Goal: Task Accomplishment & Management: Complete application form

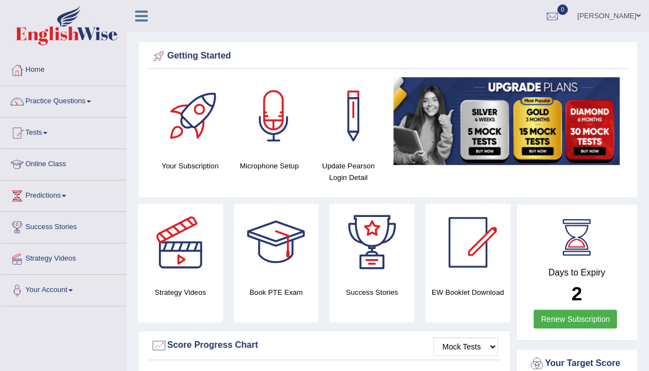
click at [49, 102] on link "Practice Questions" at bounding box center [64, 100] width 126 height 28
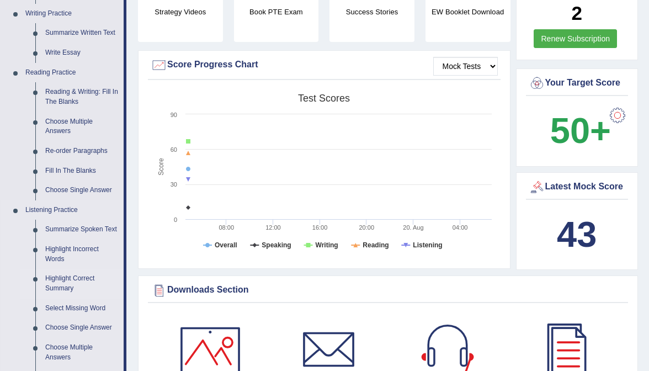
scroll to position [278, 0]
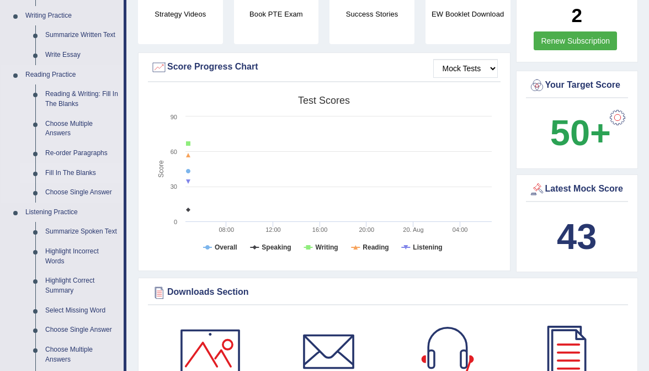
click at [79, 170] on link "Fill In The Blanks" at bounding box center [81, 173] width 83 height 20
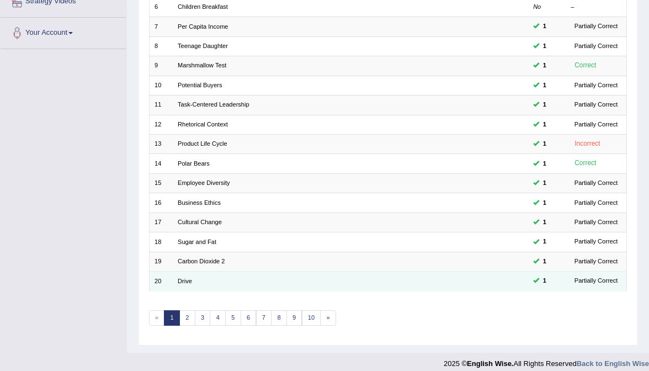
scroll to position [256, 0]
click at [187, 279] on link "Drive" at bounding box center [185, 282] width 14 height 7
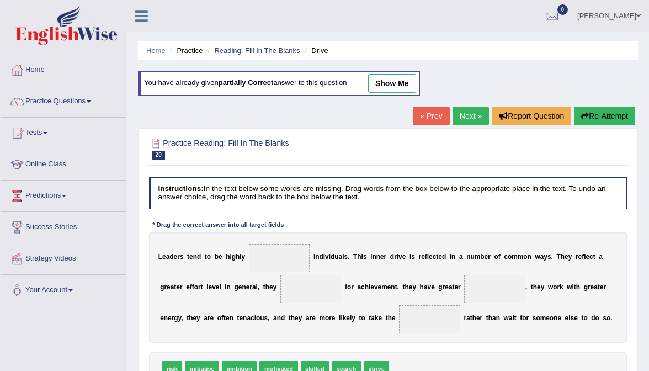
click at [398, 83] on link "show me" at bounding box center [392, 83] width 48 height 19
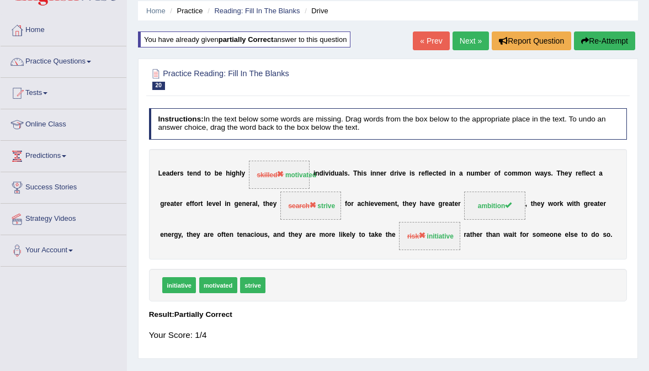
scroll to position [48, 0]
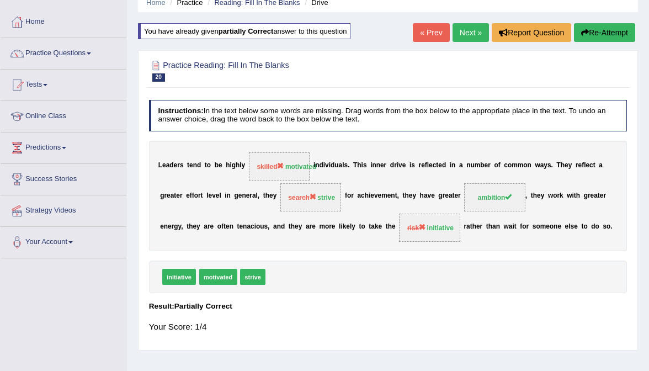
drag, startPoint x: 386, startPoint y: 164, endPoint x: 409, endPoint y: 165, distance: 22.6
click at [410, 165] on div "L e a d e r s t e n d t o b e h i g h l y skilled motivated i n d i v i d u a l…" at bounding box center [388, 196] width 478 height 110
click at [422, 38] on link "« Prev" at bounding box center [431, 32] width 36 height 19
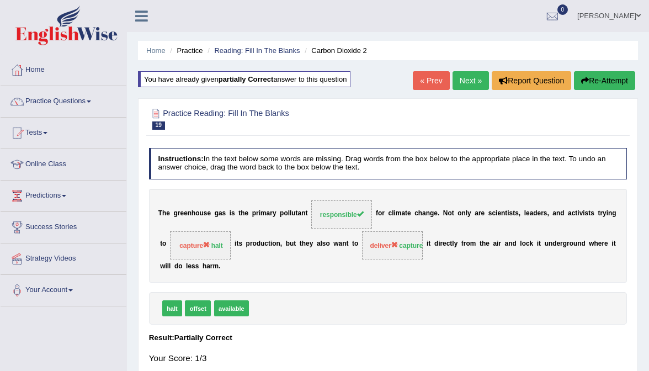
click at [428, 80] on link "« Prev" at bounding box center [431, 80] width 36 height 19
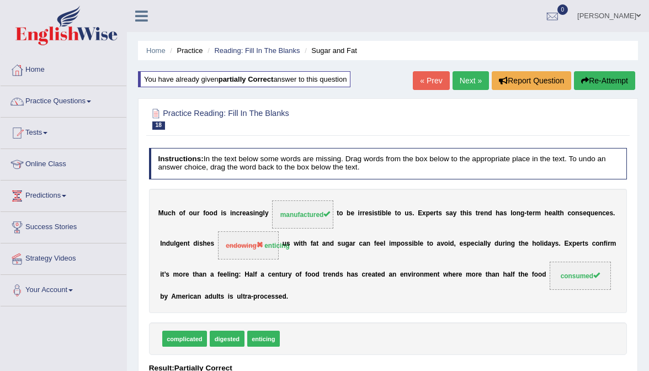
click at [424, 81] on link "« Prev" at bounding box center [431, 80] width 36 height 19
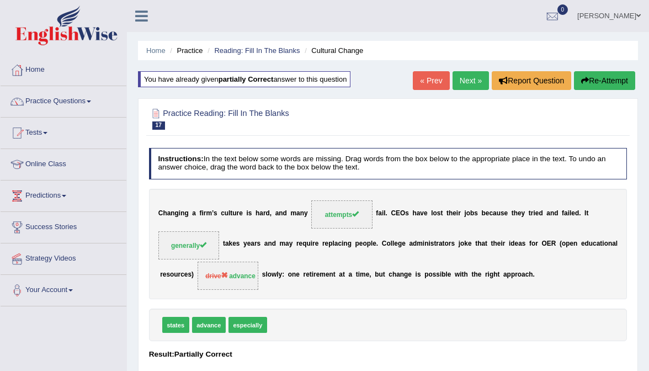
click at [437, 72] on link "« Prev" at bounding box center [431, 80] width 36 height 19
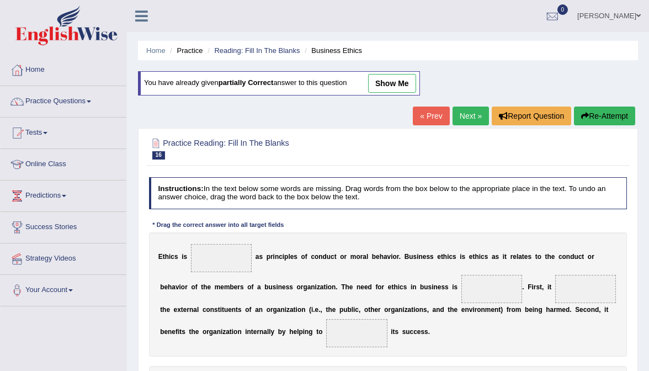
click at [472, 119] on link "Next »" at bounding box center [470, 115] width 36 height 19
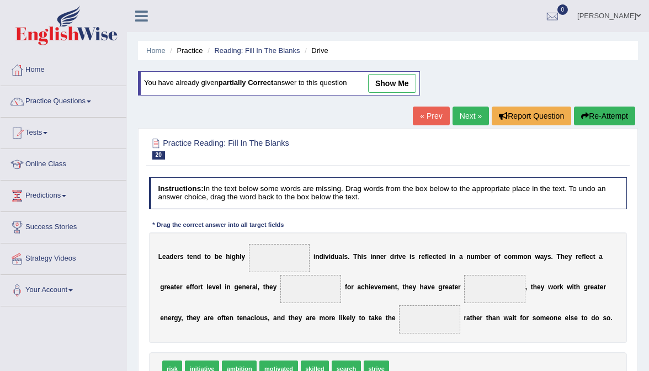
click at [472, 119] on link "Next »" at bounding box center [470, 115] width 36 height 19
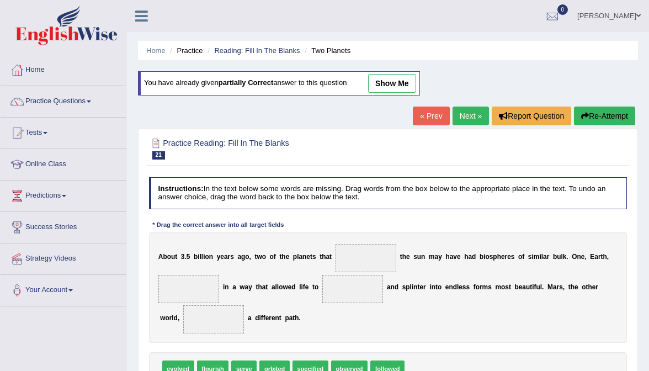
click at [403, 84] on link "show me" at bounding box center [392, 83] width 48 height 19
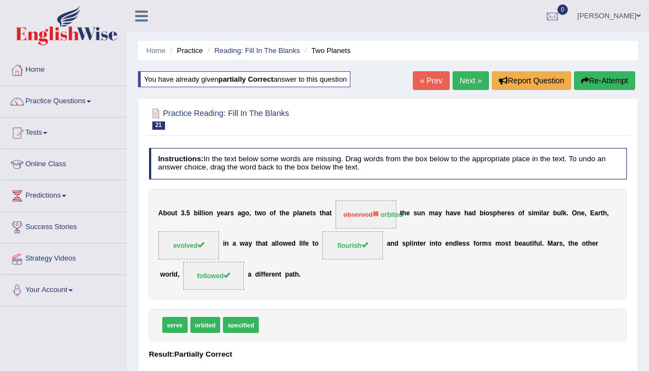
scroll to position [3, 0]
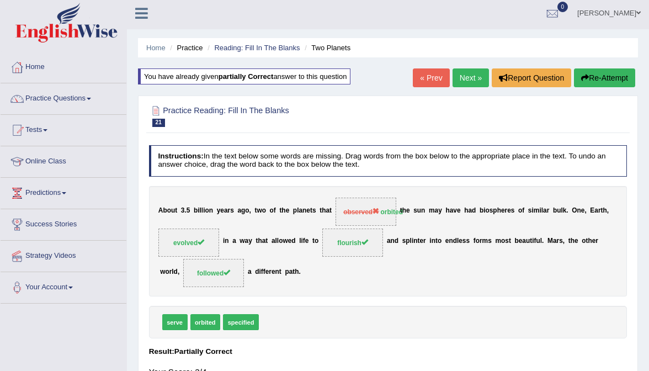
click at [617, 79] on button "Re-Attempt" at bounding box center [604, 77] width 61 height 19
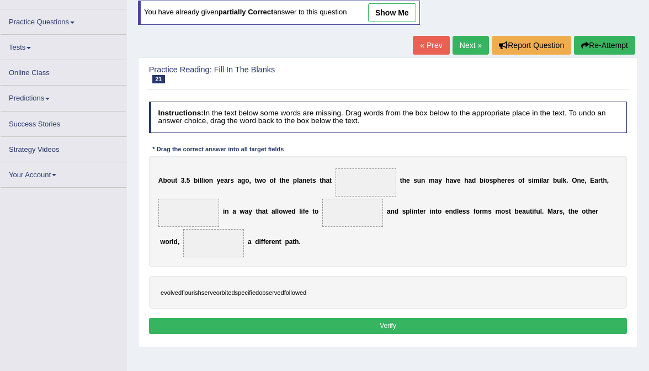
scroll to position [102, 0]
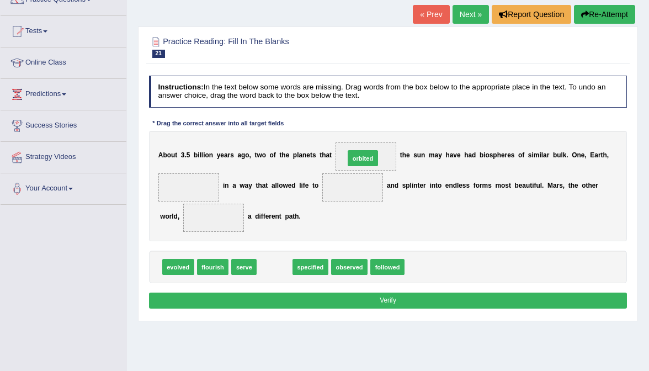
drag, startPoint x: 273, startPoint y: 266, endPoint x: 377, endPoint y: 132, distance: 169.8
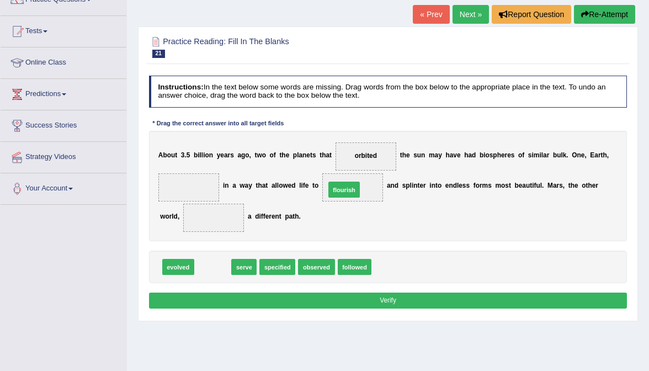
drag, startPoint x: 214, startPoint y: 270, endPoint x: 366, endPoint y: 179, distance: 177.9
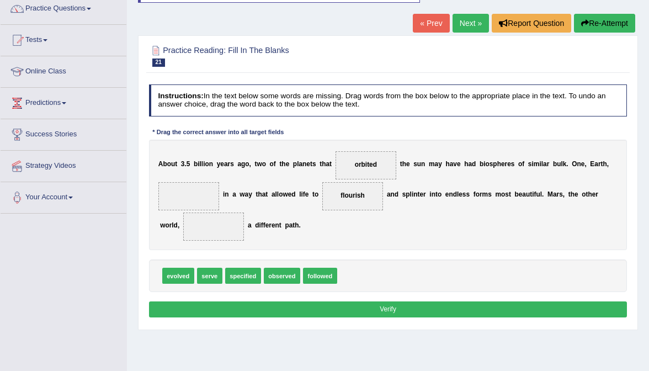
scroll to position [93, 0]
click at [464, 31] on link "Next »" at bounding box center [470, 23] width 36 height 19
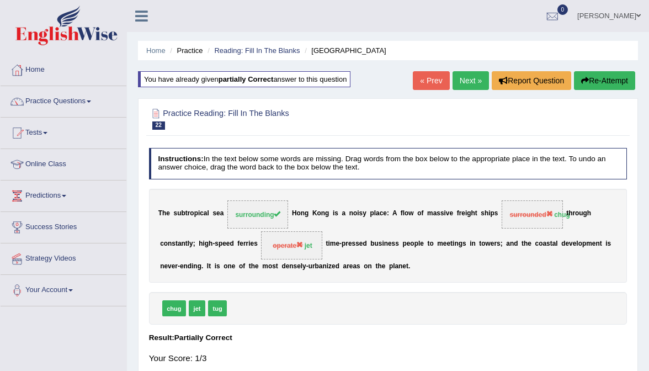
click at [468, 82] on link "Next »" at bounding box center [470, 80] width 36 height 19
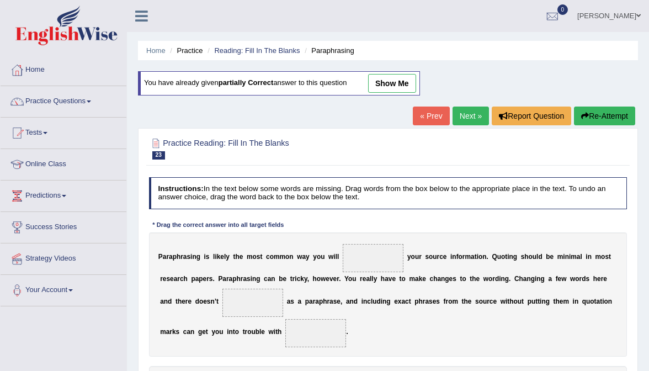
click at [425, 110] on link "« Prev" at bounding box center [431, 115] width 36 height 19
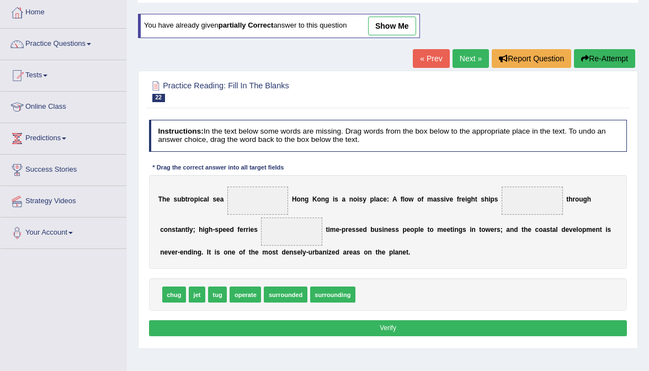
click at [397, 25] on link "show me" at bounding box center [392, 26] width 48 height 19
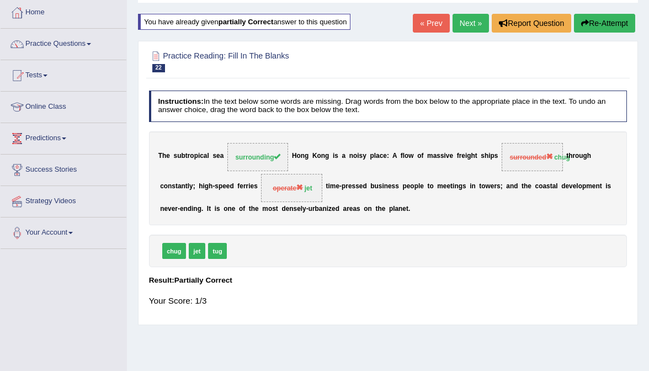
click at [566, 141] on div "T h e s u b t r o p i c a l s e a surrounding H o n g K o n g i s a n o i s y p…" at bounding box center [388, 178] width 478 height 94
click at [561, 148] on span "surrounded chug" at bounding box center [532, 157] width 61 height 28
click at [468, 18] on link "Next »" at bounding box center [470, 23] width 36 height 19
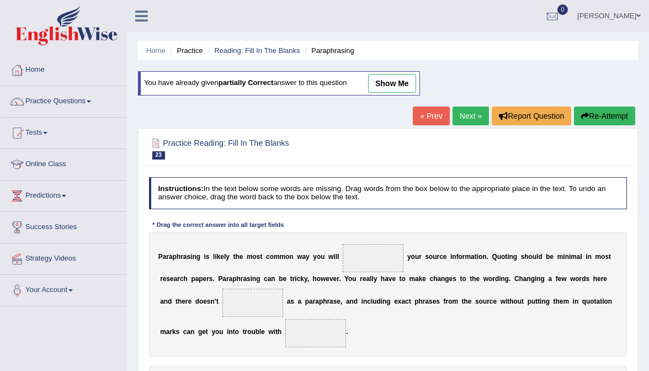
click at [402, 90] on link "show me" at bounding box center [392, 83] width 48 height 19
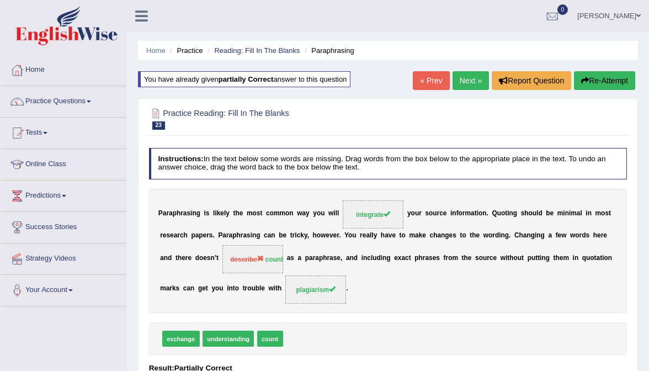
click at [470, 73] on link "Next »" at bounding box center [470, 80] width 36 height 19
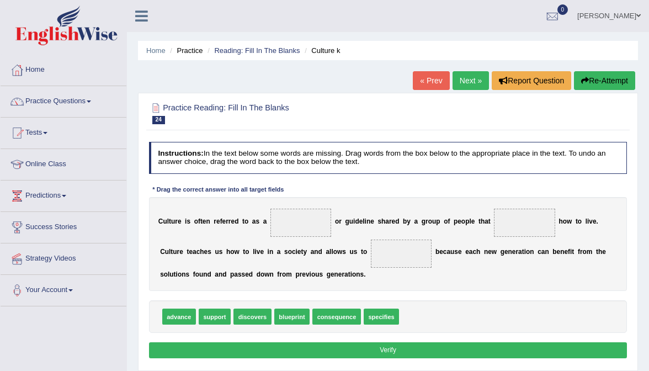
click at [472, 79] on link "Next »" at bounding box center [470, 80] width 36 height 19
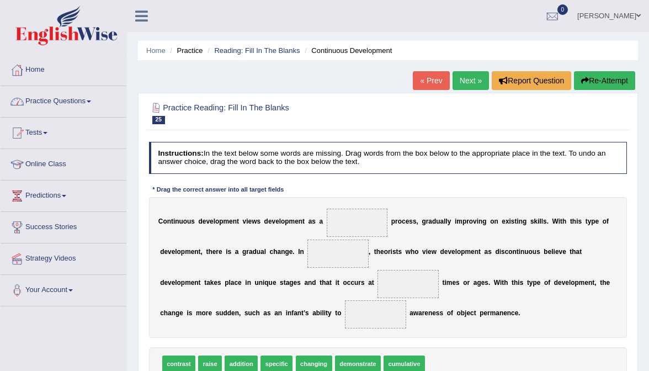
click at [77, 102] on link "Practice Questions" at bounding box center [64, 100] width 126 height 28
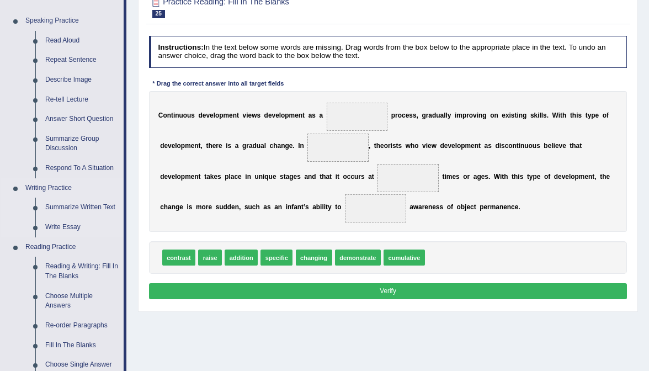
scroll to position [115, 0]
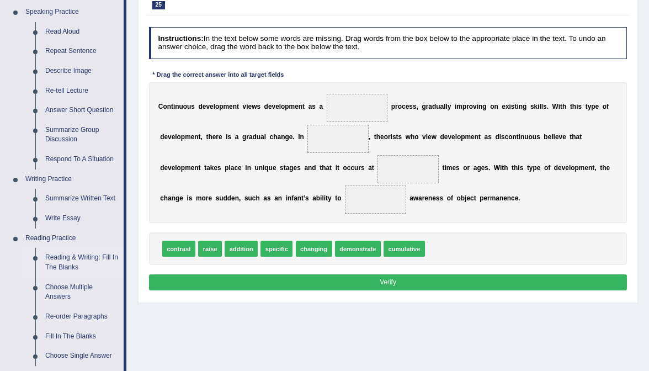
click at [76, 263] on link "Reading & Writing: Fill In The Blanks" at bounding box center [81, 262] width 83 height 29
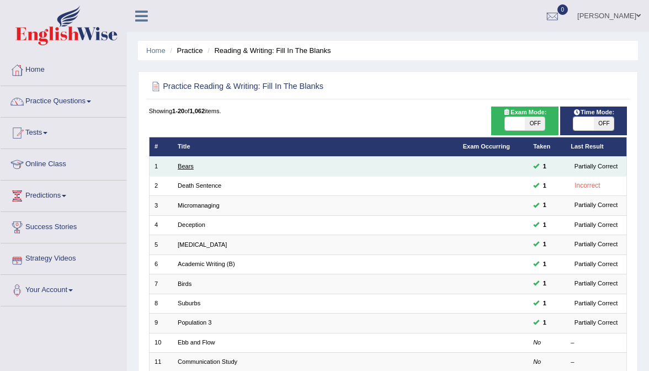
click at [182, 163] on link "Bears" at bounding box center [186, 166] width 16 height 7
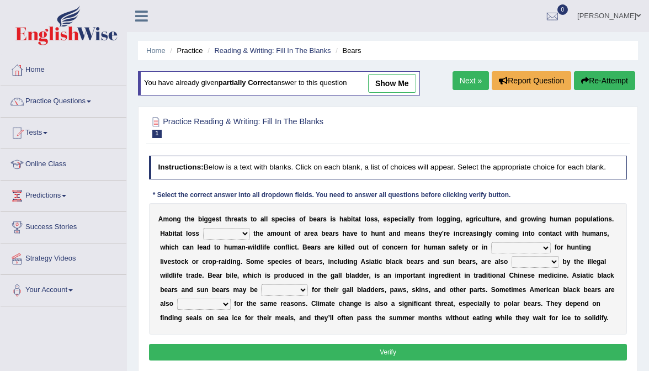
click at [384, 86] on link "show me" at bounding box center [392, 83] width 48 height 19
select select "interacts"
select select "appreciation"
select select "fattened"
select select "squelched"
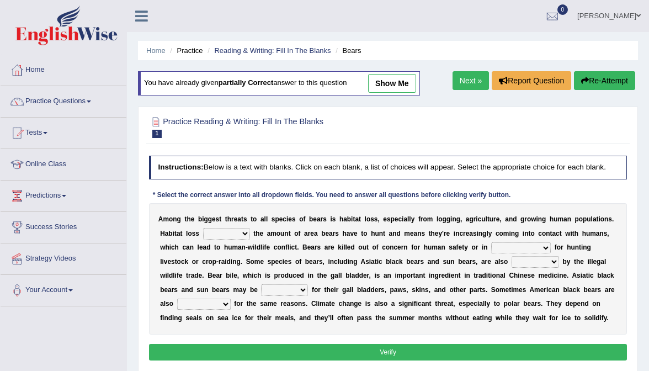
select select "targeted"
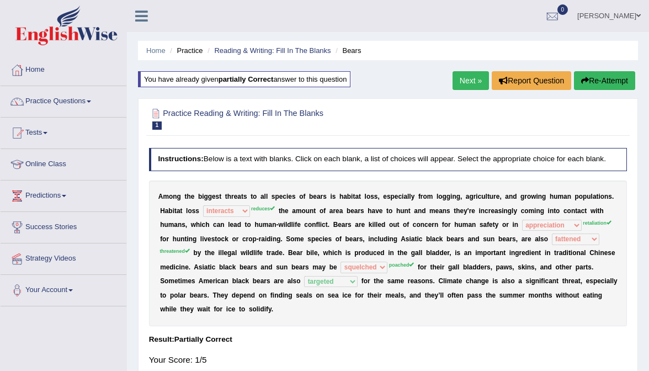
drag, startPoint x: 487, startPoint y: 8, endPoint x: 365, endPoint y: 179, distance: 209.6
click at [365, 179] on div "Instructions: Below is a text with blanks. Click on each blank, a list of choic…" at bounding box center [387, 261] width 483 height 236
click at [96, 95] on link "Practice Questions" at bounding box center [64, 100] width 126 height 28
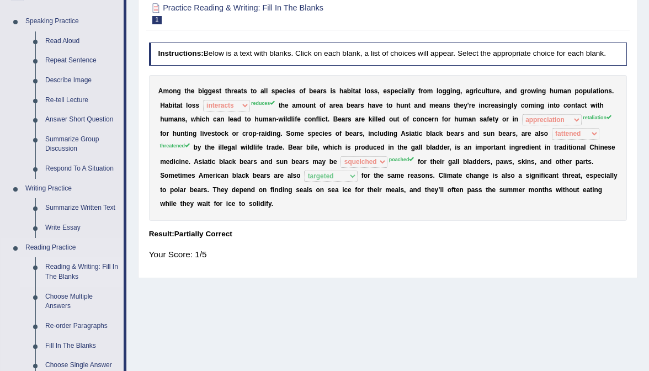
scroll to position [105, 0]
click at [79, 268] on link "Reading & Writing: Fill In The Blanks" at bounding box center [81, 271] width 83 height 29
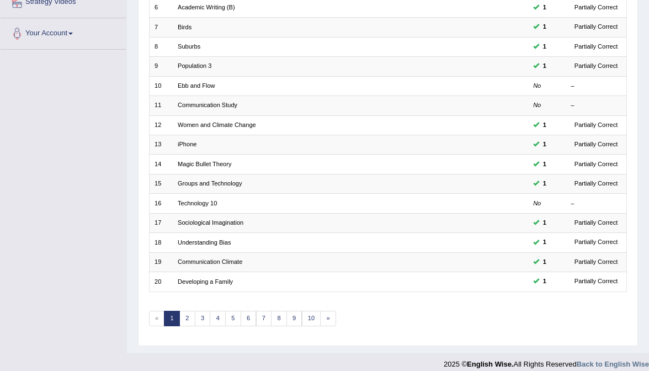
scroll to position [256, 0]
click at [185, 311] on link "2" at bounding box center [187, 318] width 16 height 15
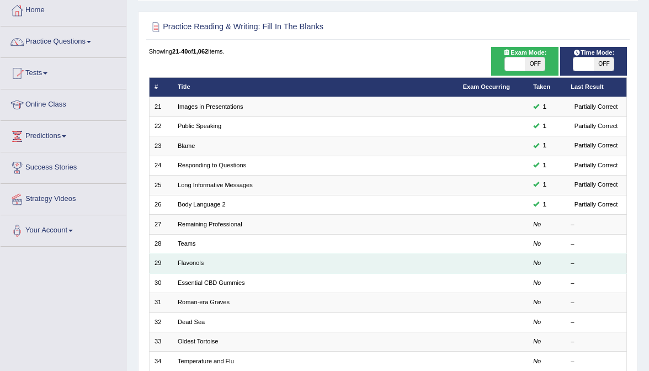
scroll to position [62, 0]
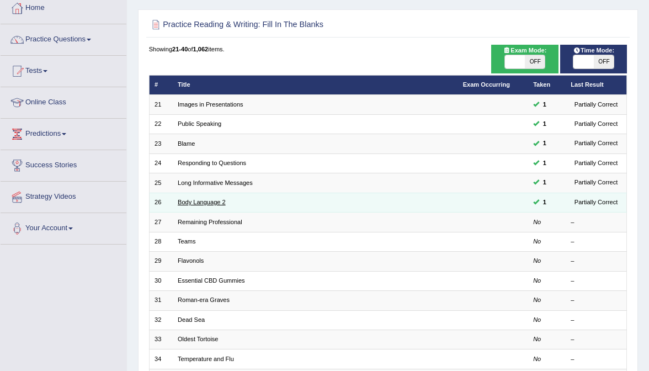
click at [192, 199] on link "Body Language 2" at bounding box center [202, 202] width 48 height 7
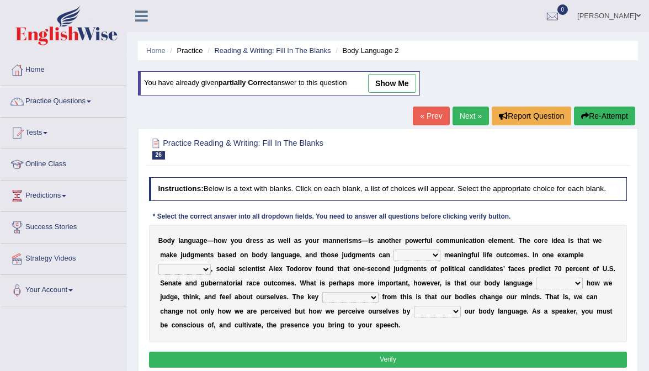
click at [402, 77] on link "show me" at bounding box center [392, 83] width 48 height 19
select select "predict"
select select "cited"
select select "reflects"
select select "drawback"
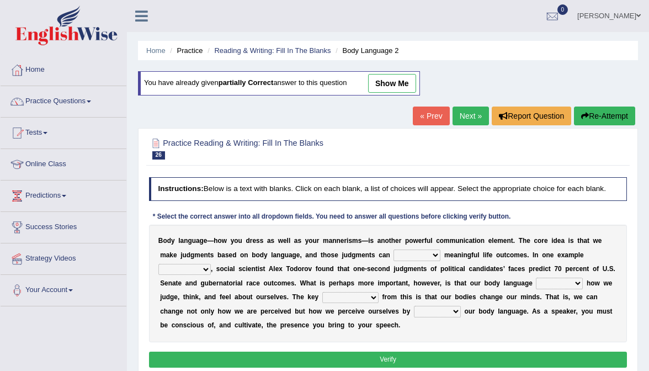
select select "managing"
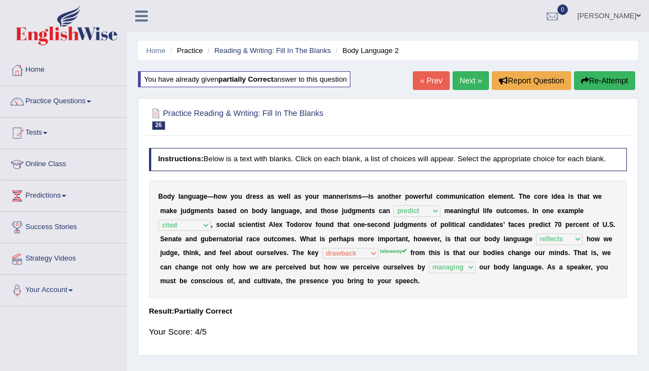
click at [428, 90] on div "« Prev Next » Report Question Re-Attempt" at bounding box center [525, 82] width 225 height 22
click at [428, 81] on link "« Prev" at bounding box center [431, 80] width 36 height 19
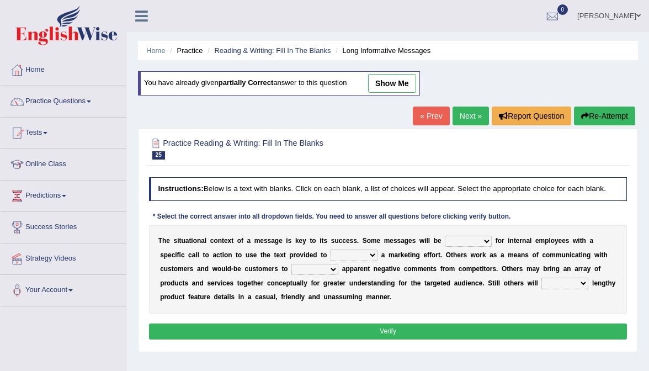
click at [396, 81] on link "show me" at bounding box center [392, 83] width 48 height 19
select select "targeted"
select select "expand"
select select "review"
select select "delay"
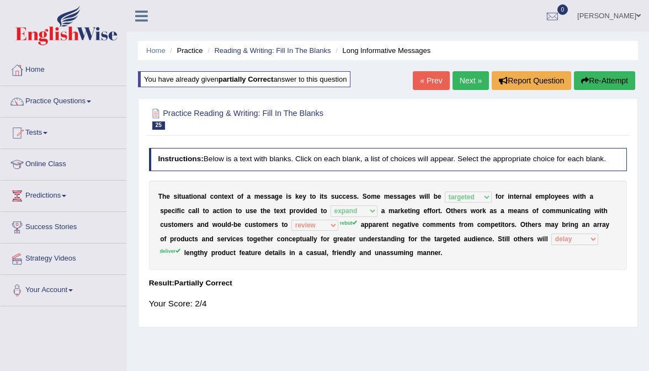
click at [424, 88] on link "« Prev" at bounding box center [431, 80] width 36 height 19
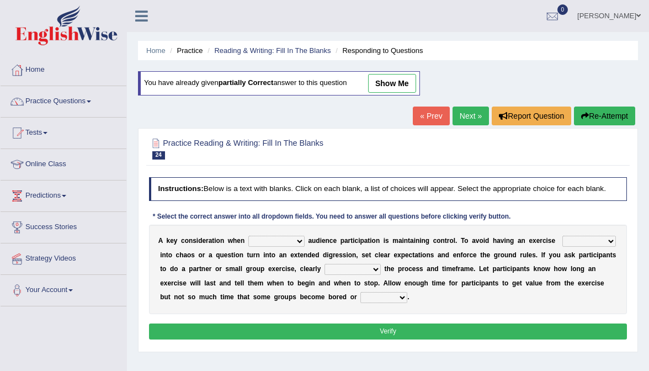
click at [402, 81] on link "show me" at bounding box center [392, 83] width 48 height 19
select select "increasing"
select select "demonstrate"
select select "confirm"
select select "distracted"
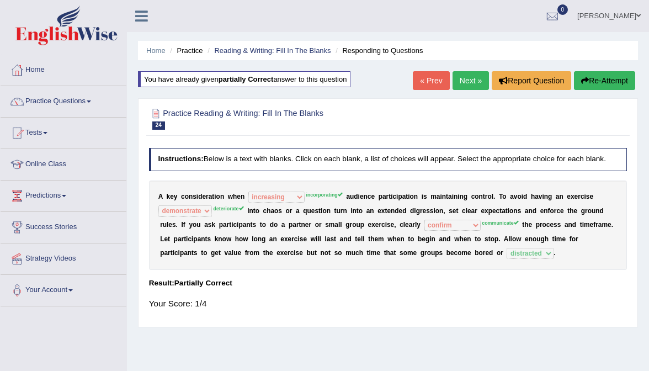
drag, startPoint x: 260, startPoint y: 216, endPoint x: 312, endPoint y: 215, distance: 51.9
click at [312, 215] on div "A k e y c o n s i d e r a t i o n w h e n incorporating increasing incurring in…" at bounding box center [388, 224] width 478 height 89
click at [534, 227] on div "A k e y c o n s i d e r a t i o n w h e n incorporating increasing incurring in…" at bounding box center [388, 224] width 478 height 89
click at [431, 87] on link "« Prev" at bounding box center [431, 80] width 36 height 19
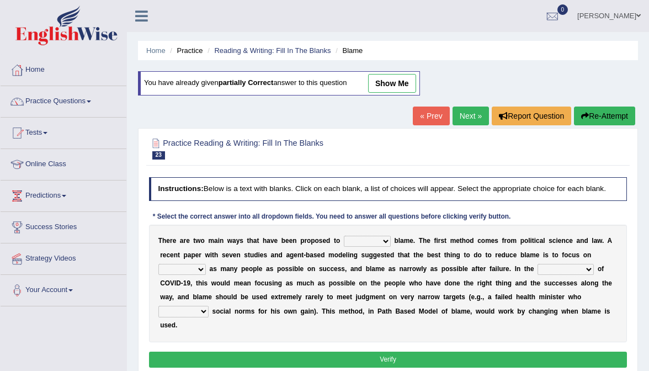
click at [411, 74] on link "show me" at bounding box center [392, 83] width 48 height 19
select select "reduce"
select select "promising"
select select "context"
select select "established"
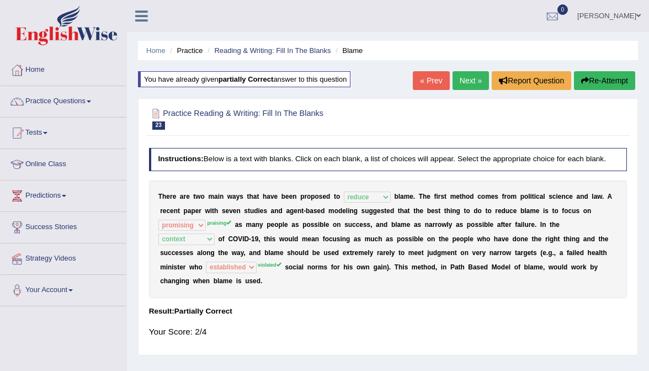
click at [435, 77] on link "« Prev" at bounding box center [431, 80] width 36 height 19
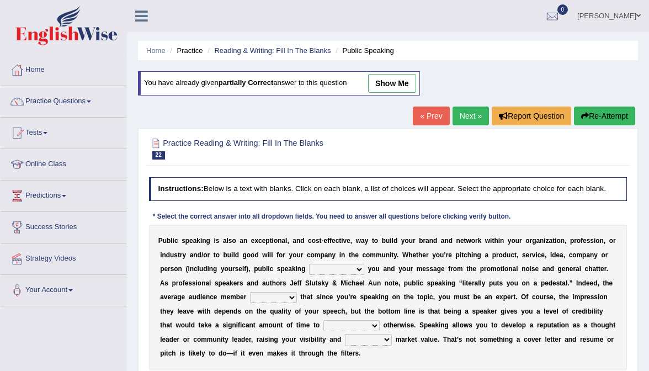
click at [412, 72] on div "You have already given partially correct answer to this question show me" at bounding box center [279, 83] width 282 height 24
click at [406, 78] on link "show me" at bounding box center [392, 83] width 48 height 19
select select "dispute"
select select "assumes"
select select "communicate"
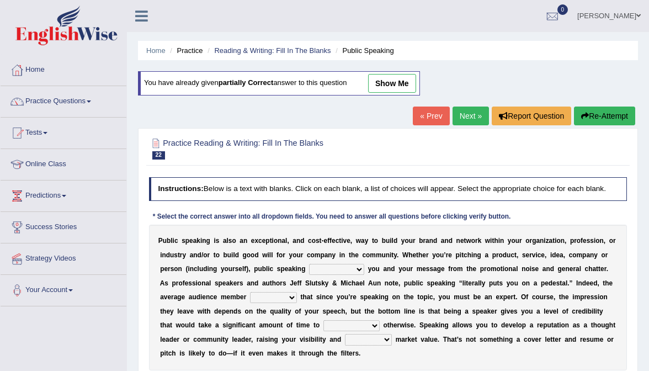
select select "diagnosed"
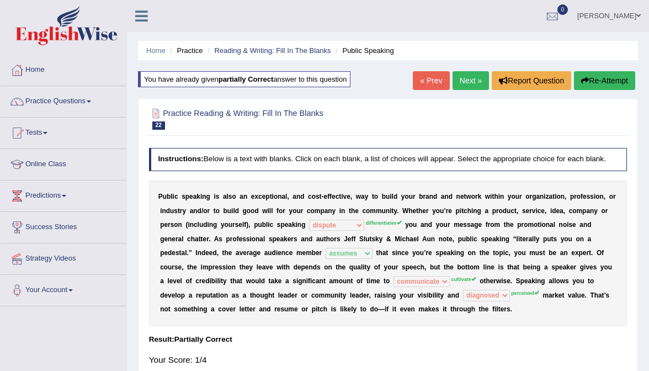
scroll to position [28, 0]
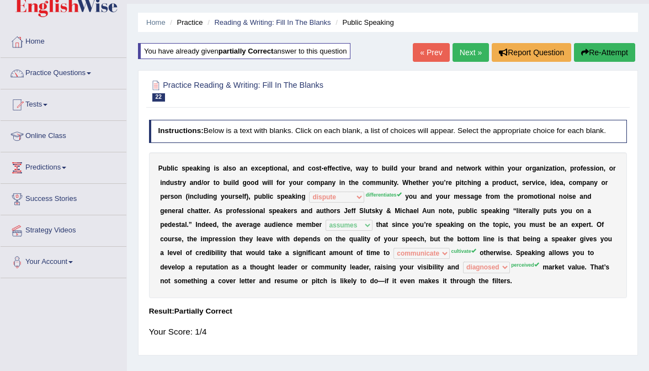
drag, startPoint x: 251, startPoint y: 202, endPoint x: 301, endPoint y: 199, distance: 50.3
click at [301, 199] on div "P u b l i c s p e a k i n g i s a l s o a n e x c e p t i o n a l , a n d c o s…" at bounding box center [388, 225] width 478 height 146
click at [614, 57] on button "Re-Attempt" at bounding box center [604, 52] width 61 height 19
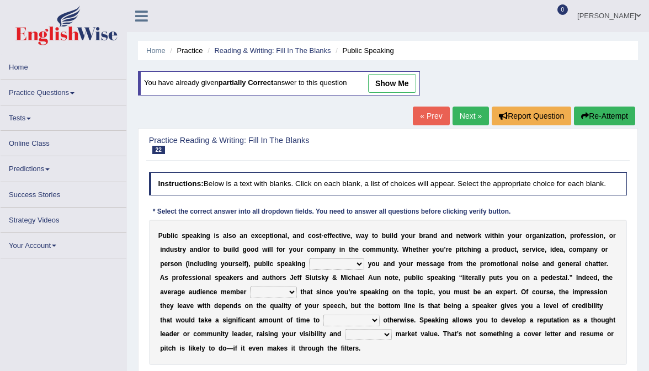
scroll to position [28, 0]
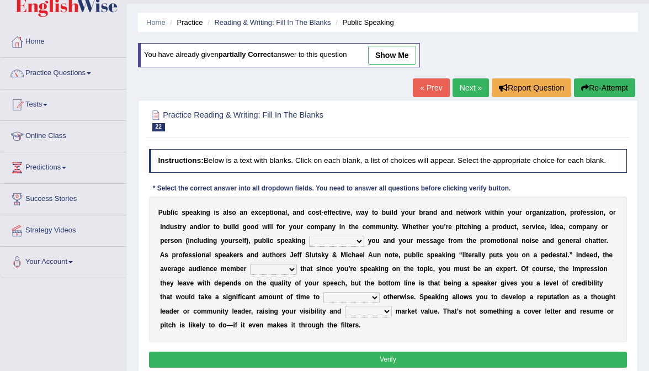
select select "differentiates"
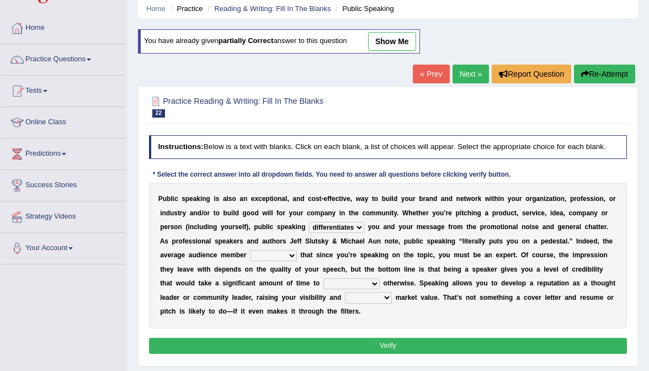
scroll to position [57, 0]
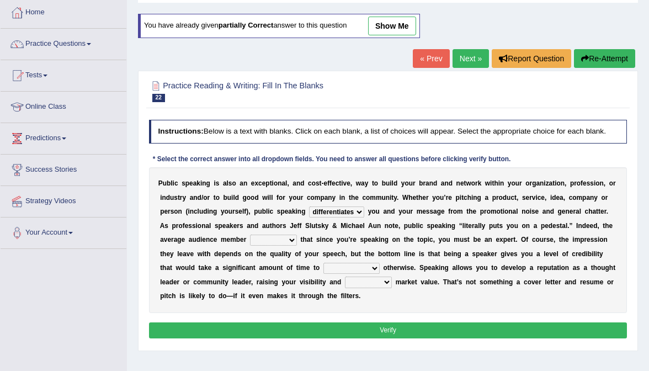
click at [426, 58] on link "« Prev" at bounding box center [431, 58] width 36 height 19
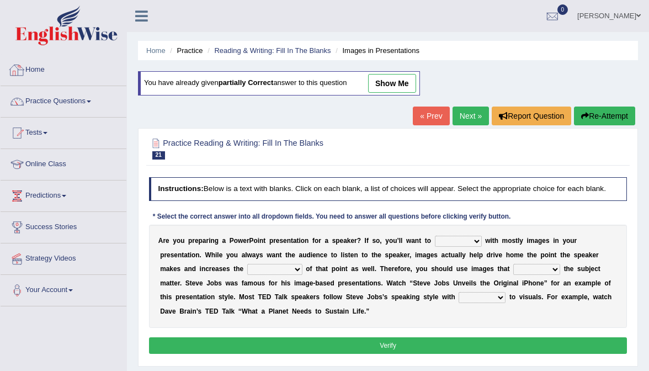
click at [42, 71] on link "Home" at bounding box center [64, 69] width 126 height 28
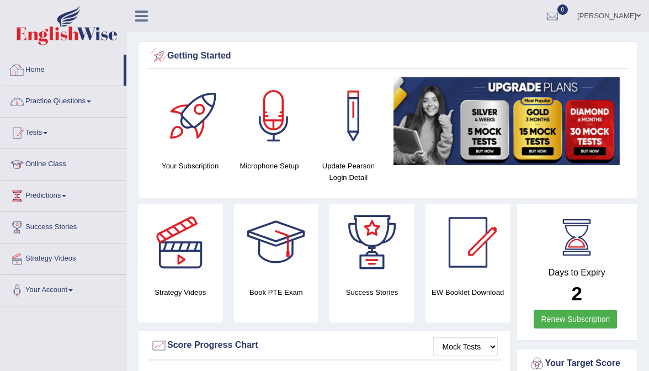
click at [63, 99] on link "Practice Questions" at bounding box center [64, 100] width 126 height 28
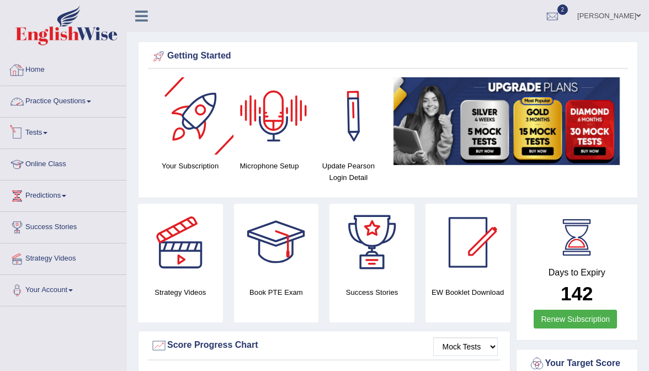
click at [61, 92] on link "Practice Questions" at bounding box center [64, 100] width 126 height 28
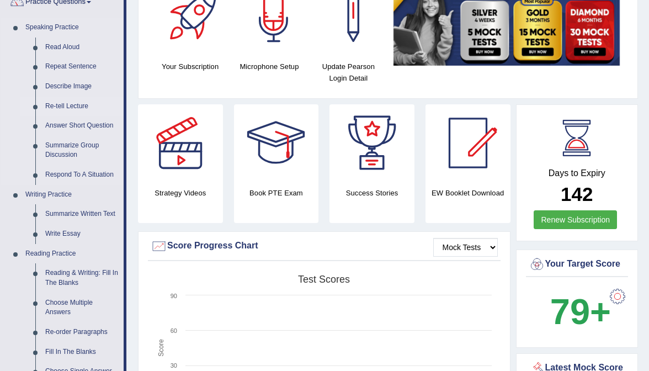
scroll to position [170, 0]
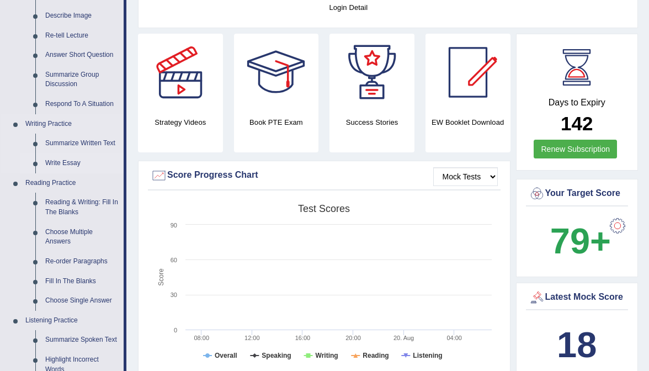
click at [77, 163] on link "Write Essay" at bounding box center [81, 163] width 83 height 20
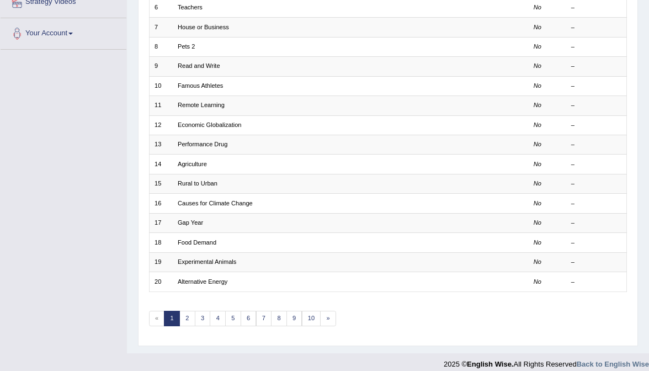
scroll to position [256, 0]
click at [186, 311] on link "2" at bounding box center [187, 318] width 16 height 15
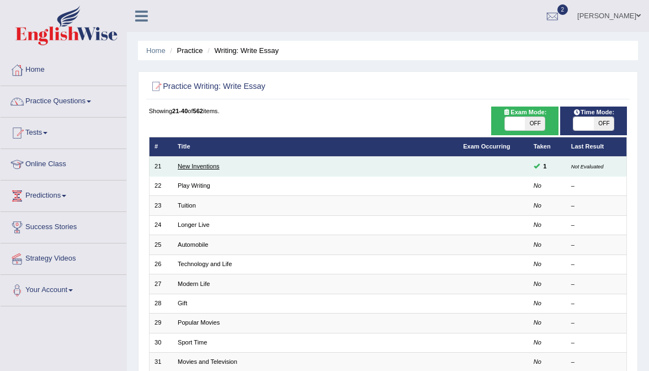
click at [213, 164] on link "New Inventions" at bounding box center [199, 166] width 42 height 7
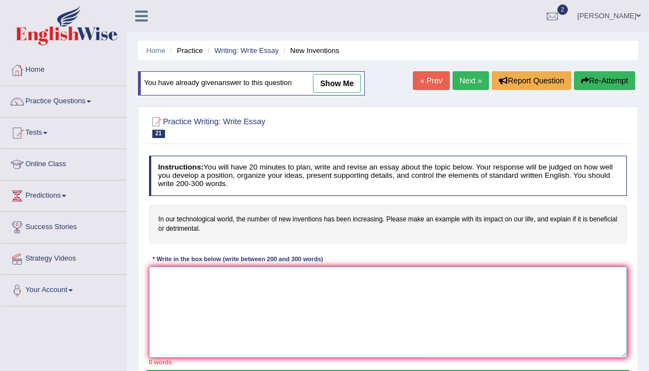
click at [225, 303] on textarea at bounding box center [388, 311] width 478 height 91
paste textarea "The increasing influence of social media on our lives has ignited numerous disc…"
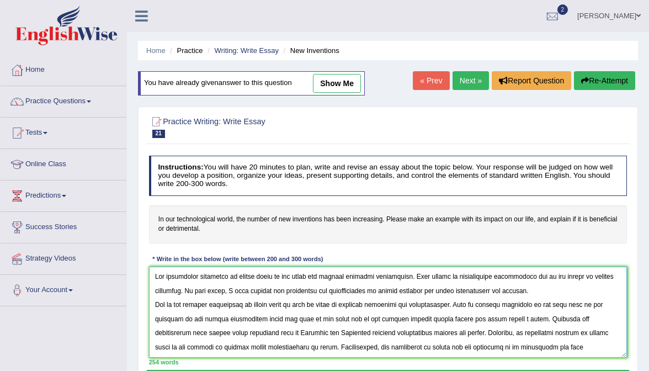
scroll to position [110, 0]
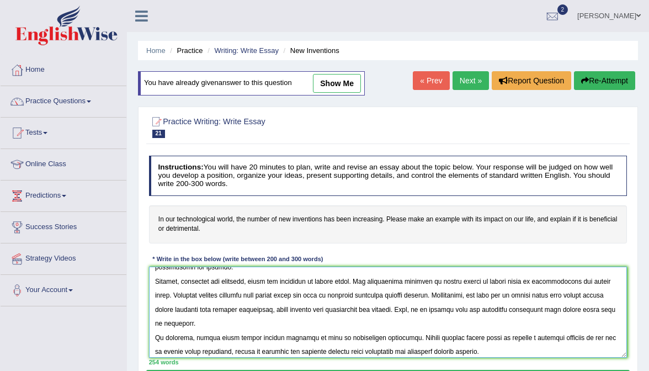
type textarea "The increasing influence of social media on our lives has ignited numerous disc…"
click at [335, 71] on div "You have already given answer to this question show me" at bounding box center [251, 83] width 227 height 24
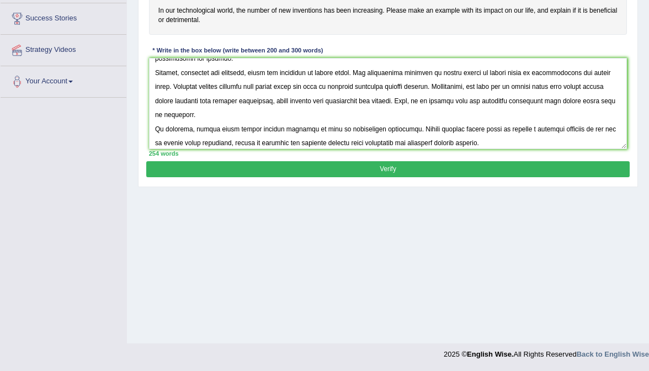
click at [384, 169] on button "Verify" at bounding box center [387, 169] width 483 height 16
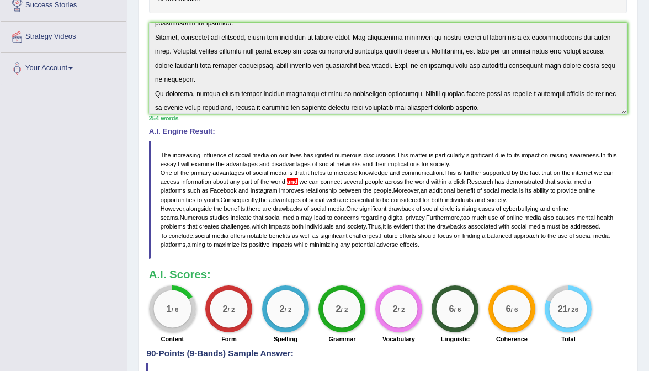
scroll to position [221, 0]
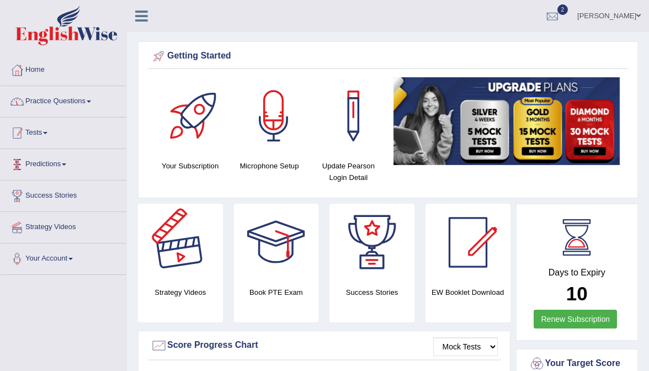
click at [79, 104] on link "Practice Questions" at bounding box center [64, 100] width 126 height 28
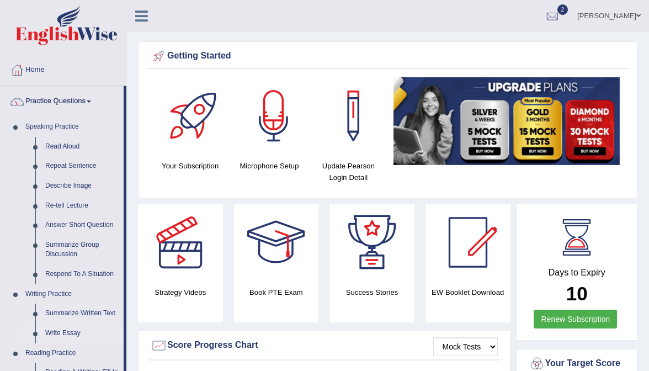
click at [62, 328] on link "Write Essay" at bounding box center [81, 333] width 83 height 20
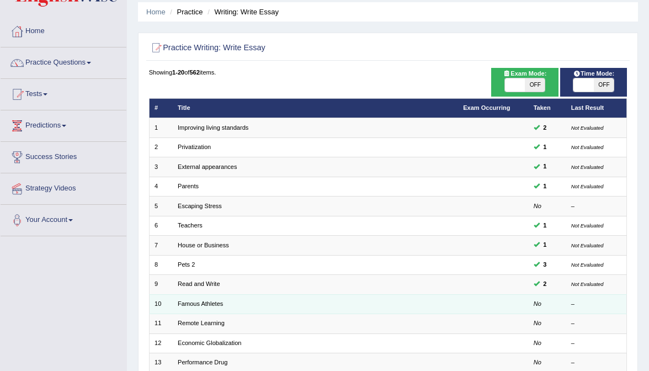
scroll to position [38, 0]
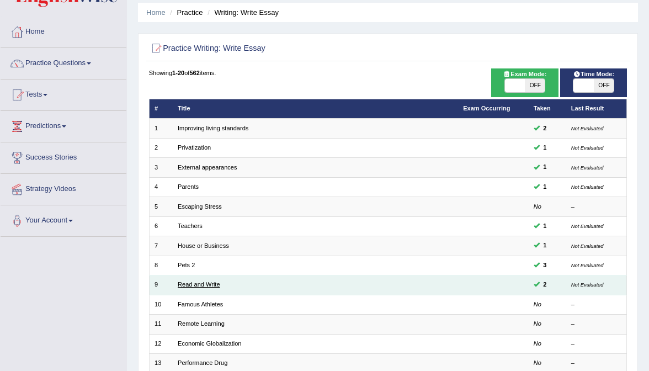
click at [202, 281] on link "Read and Write" at bounding box center [199, 284] width 42 height 7
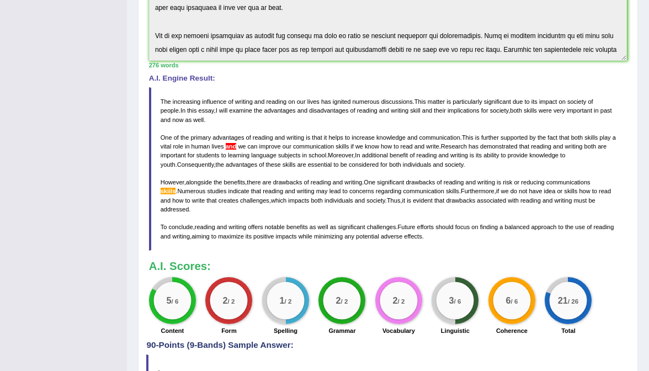
scroll to position [281, 0]
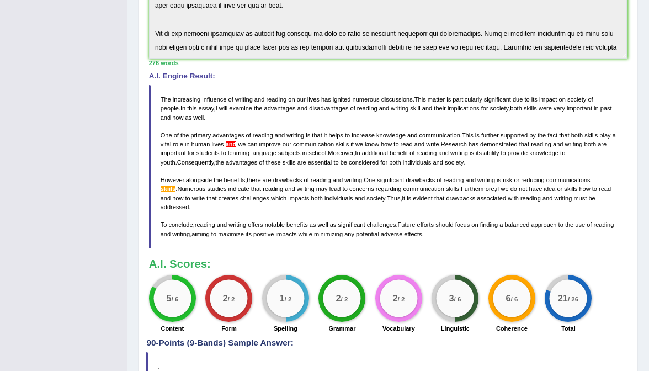
drag, startPoint x: 595, startPoint y: 97, endPoint x: 607, endPoint y: 97, distance: 12.1
click at [607, 97] on blockquote "The increasing influence of writing and reading on our lives has ignited numero…" at bounding box center [388, 166] width 478 height 163
drag, startPoint x: 413, startPoint y: 175, endPoint x: 445, endPoint y: 175, distance: 32.0
click at [445, 175] on blockquote "The increasing influence of writing and reading on our lives has ignited numero…" at bounding box center [388, 166] width 478 height 163
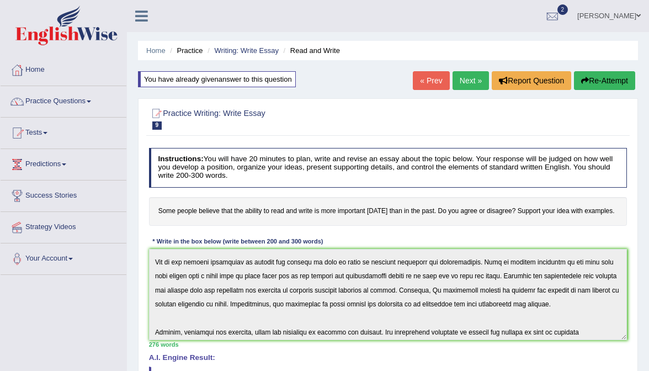
scroll to position [159, 0]
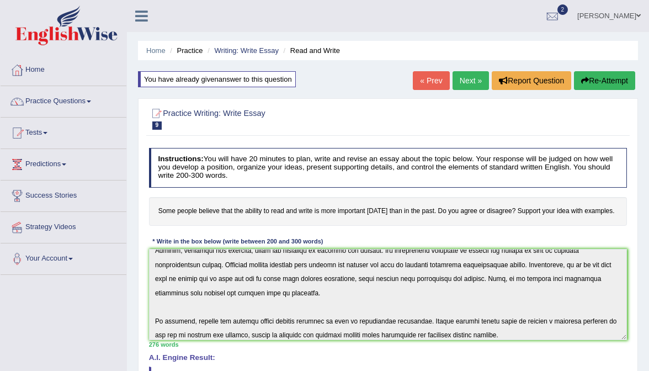
click at [606, 85] on button "Re-Attempt" at bounding box center [604, 80] width 61 height 19
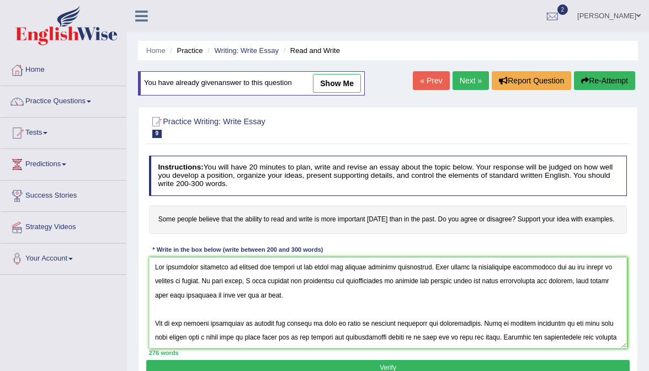
drag, startPoint x: 599, startPoint y: 264, endPoint x: 180, endPoint y: 276, distance: 418.9
click at [181, 276] on textarea at bounding box center [388, 302] width 478 height 91
drag, startPoint x: 415, startPoint y: 279, endPoint x: 448, endPoint y: 285, distance: 33.6
click at [449, 285] on textarea at bounding box center [388, 302] width 478 height 91
click at [449, 295] on textarea at bounding box center [388, 302] width 478 height 91
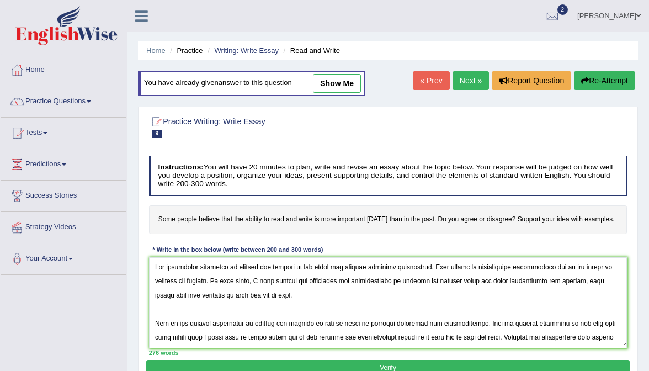
click at [486, 280] on textarea at bounding box center [388, 302] width 478 height 91
drag, startPoint x: 413, startPoint y: 278, endPoint x: 559, endPoint y: 282, distance: 146.3
click at [559, 283] on textarea at bounding box center [388, 302] width 478 height 91
click at [596, 287] on textarea at bounding box center [388, 302] width 478 height 91
click at [581, 278] on textarea at bounding box center [388, 302] width 478 height 91
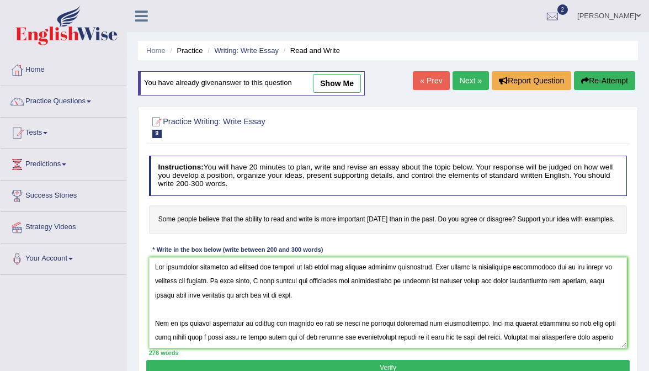
drag, startPoint x: 579, startPoint y: 278, endPoint x: 599, endPoint y: 285, distance: 21.1
click at [599, 285] on textarea at bounding box center [388, 302] width 478 height 91
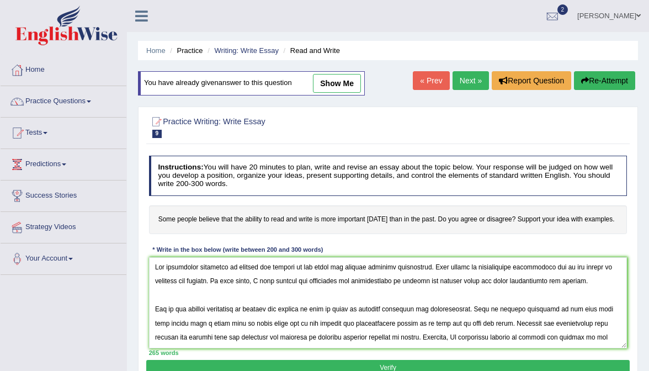
click at [417, 278] on textarea at bounding box center [388, 302] width 478 height 91
click at [415, 279] on textarea at bounding box center [388, 302] width 478 height 91
drag, startPoint x: 415, startPoint y: 279, endPoint x: 483, endPoint y: 281, distance: 67.3
click at [483, 281] on textarea at bounding box center [388, 302] width 478 height 91
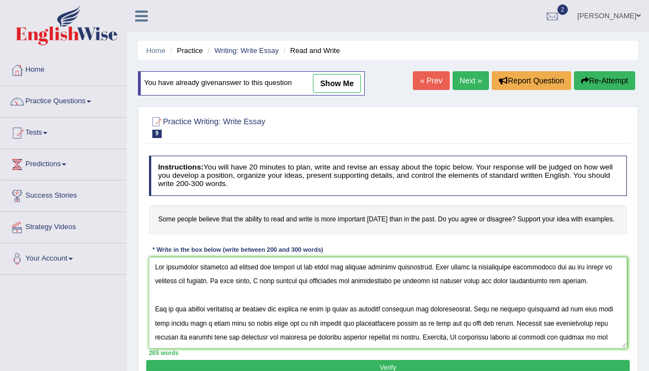
click at [483, 281] on textarea at bounding box center [388, 302] width 478 height 91
drag, startPoint x: 414, startPoint y: 278, endPoint x: 488, endPoint y: 281, distance: 74.0
click at [488, 281] on textarea at bounding box center [388, 302] width 478 height 91
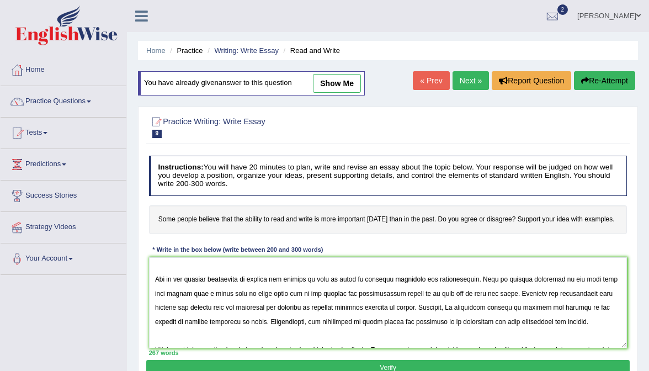
scroll to position [41, 0]
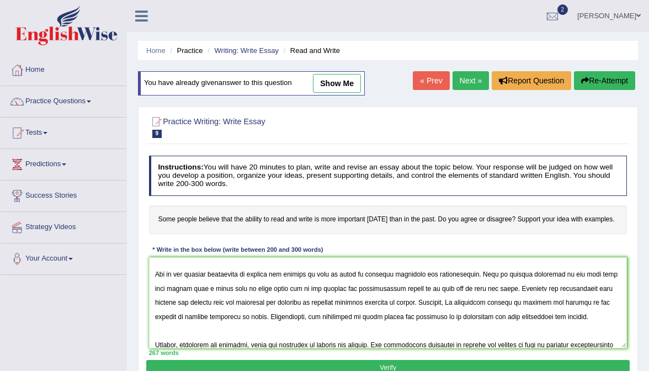
drag, startPoint x: 296, startPoint y: 285, endPoint x: 492, endPoint y: 278, distance: 196.0
click at [492, 279] on textarea at bounding box center [388, 302] width 478 height 91
click at [484, 284] on textarea at bounding box center [388, 302] width 478 height 91
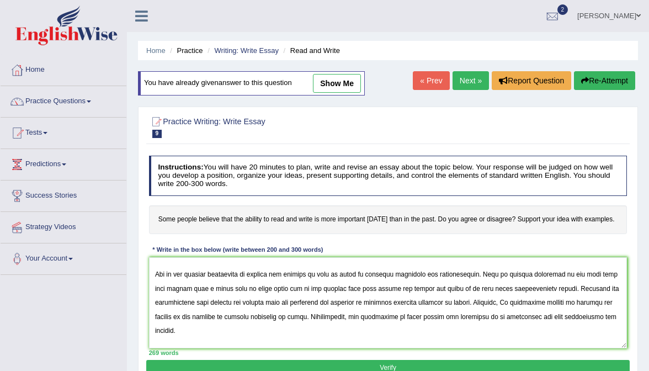
click at [438, 269] on textarea at bounding box center [388, 302] width 478 height 91
click at [270, 285] on textarea at bounding box center [388, 302] width 478 height 91
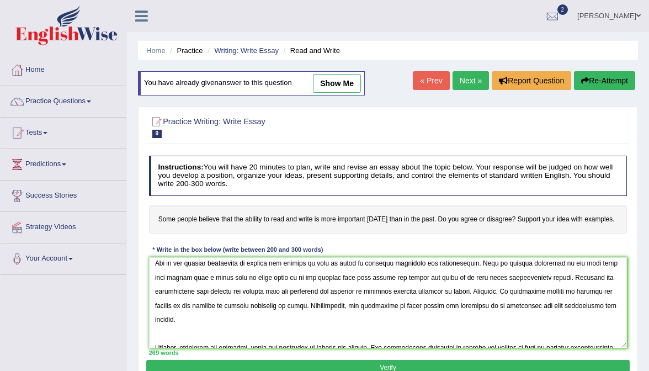
scroll to position [56, 0]
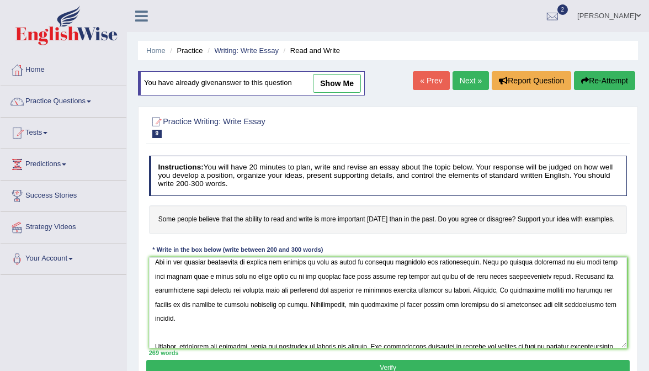
drag, startPoint x: 431, startPoint y: 270, endPoint x: 461, endPoint y: 274, distance: 30.6
click at [461, 274] on textarea at bounding box center [388, 302] width 478 height 91
click at [239, 285] on textarea at bounding box center [388, 302] width 478 height 91
click at [333, 287] on textarea at bounding box center [388, 302] width 478 height 91
click at [333, 286] on textarea at bounding box center [388, 302] width 478 height 91
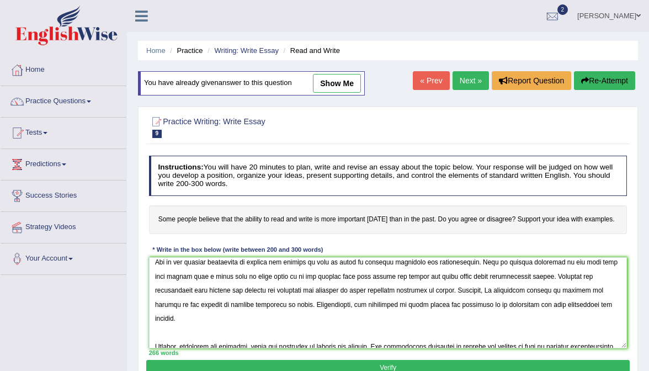
click at [447, 287] on textarea at bounding box center [388, 302] width 478 height 91
drag, startPoint x: 516, startPoint y: 286, endPoint x: 571, endPoint y: 285, distance: 55.2
click at [571, 285] on textarea at bounding box center [388, 302] width 478 height 91
drag, startPoint x: 156, startPoint y: 301, endPoint x: 236, endPoint y: 301, distance: 80.0
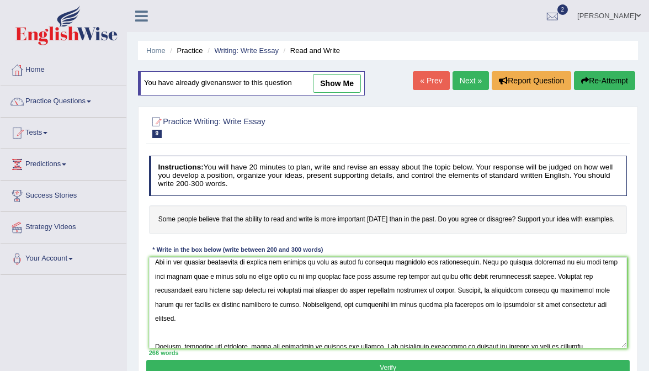
click at [236, 301] on textarea at bounding box center [388, 302] width 478 height 91
drag, startPoint x: 179, startPoint y: 300, endPoint x: 220, endPoint y: 301, distance: 41.4
click at [221, 301] on textarea at bounding box center [388, 302] width 478 height 91
drag, startPoint x: 154, startPoint y: 298, endPoint x: 234, endPoint y: 302, distance: 79.6
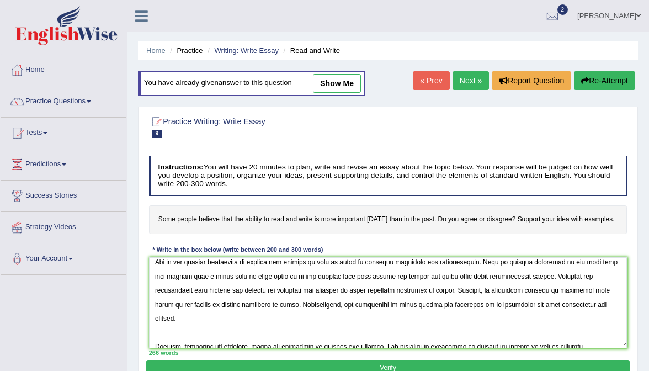
click at [234, 302] on textarea at bounding box center [388, 302] width 478 height 91
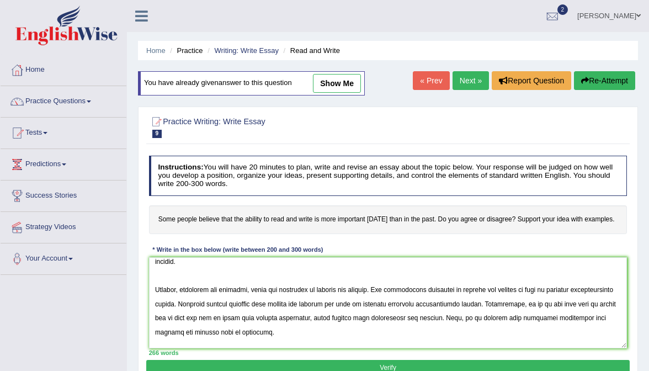
scroll to position [124, 0]
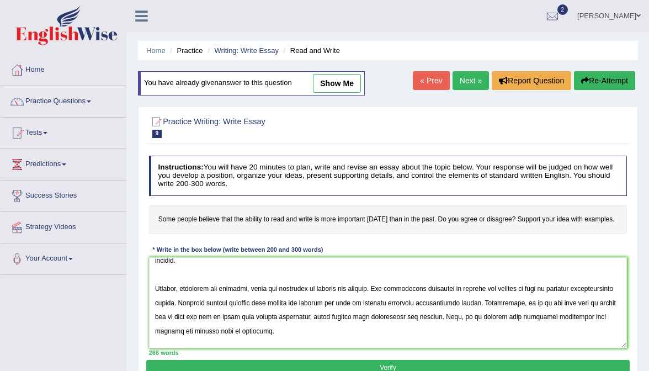
click at [458, 269] on textarea at bounding box center [388, 302] width 478 height 91
click at [530, 271] on textarea at bounding box center [388, 302] width 478 height 91
click at [217, 282] on textarea at bounding box center [388, 302] width 478 height 91
click at [218, 282] on textarea at bounding box center [388, 302] width 478 height 91
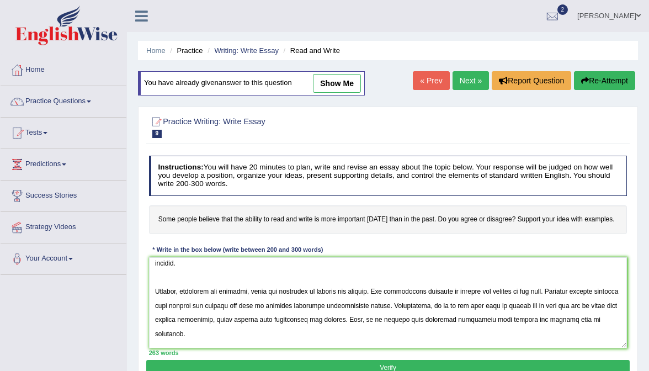
scroll to position [120, 0]
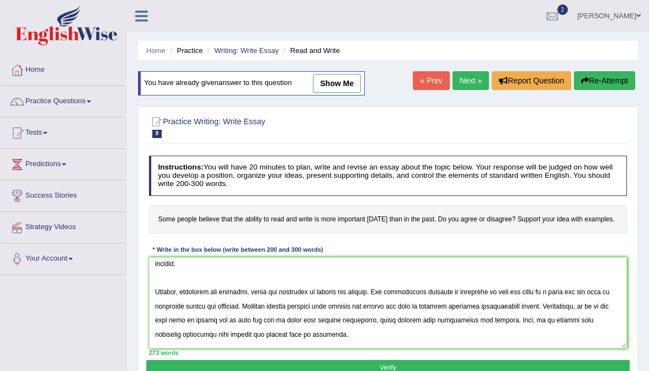
click at [340, 285] on textarea at bounding box center [388, 302] width 478 height 91
drag, startPoint x: 342, startPoint y: 286, endPoint x: 387, endPoint y: 286, distance: 45.2
click at [388, 287] on textarea at bounding box center [388, 302] width 478 height 91
click at [364, 286] on textarea at bounding box center [388, 302] width 478 height 91
click at [340, 286] on textarea at bounding box center [388, 302] width 478 height 91
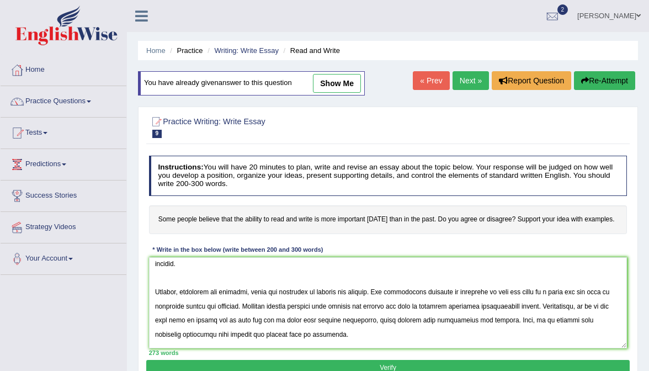
drag, startPoint x: 339, startPoint y: 286, endPoint x: 551, endPoint y: 290, distance: 211.9
click at [551, 290] on textarea at bounding box center [388, 302] width 478 height 91
click at [553, 287] on textarea at bounding box center [388, 302] width 478 height 91
drag, startPoint x: 553, startPoint y: 287, endPoint x: 388, endPoint y: 283, distance: 165.0
click at [388, 283] on textarea at bounding box center [388, 302] width 478 height 91
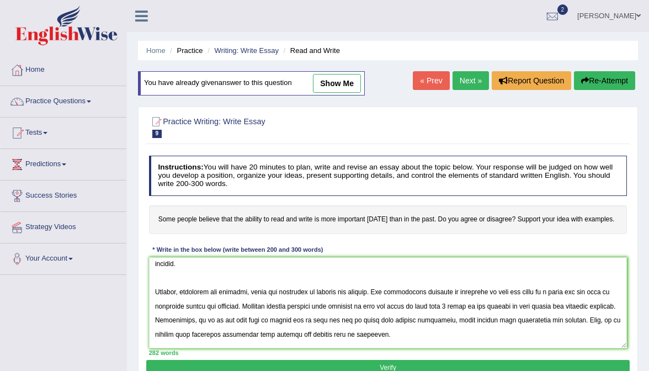
click at [457, 289] on textarea at bounding box center [388, 302] width 478 height 91
drag, startPoint x: 223, startPoint y: 299, endPoint x: 468, endPoint y: 301, distance: 245.0
click at [468, 301] on textarea at bounding box center [388, 302] width 478 height 91
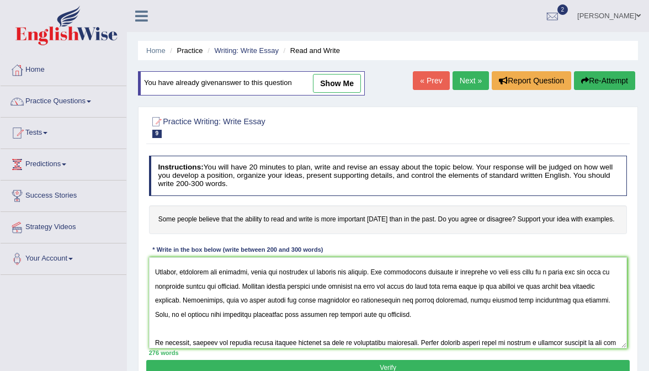
scroll to position [142, 0]
type textarea "The increasing influence of writing and reading on our lives has ignited numero…"
click at [360, 368] on button "Verify" at bounding box center [387, 368] width 483 height 16
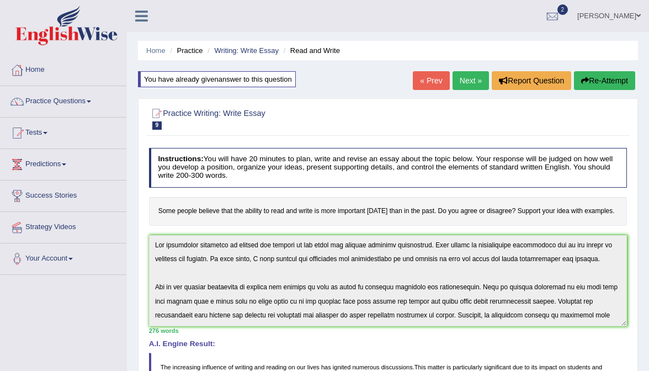
scroll to position [0, 0]
click at [598, 81] on button "Re-Attempt" at bounding box center [604, 80] width 61 height 19
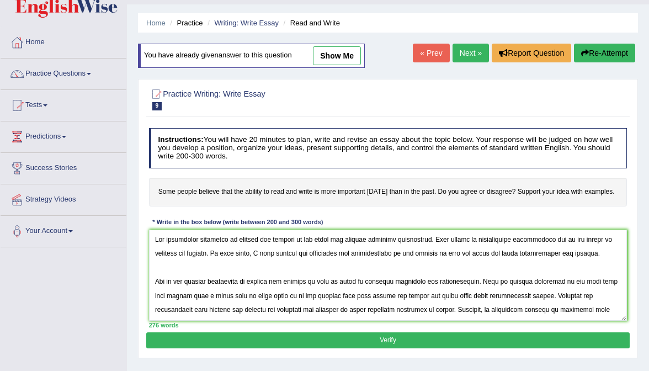
scroll to position [31, 0]
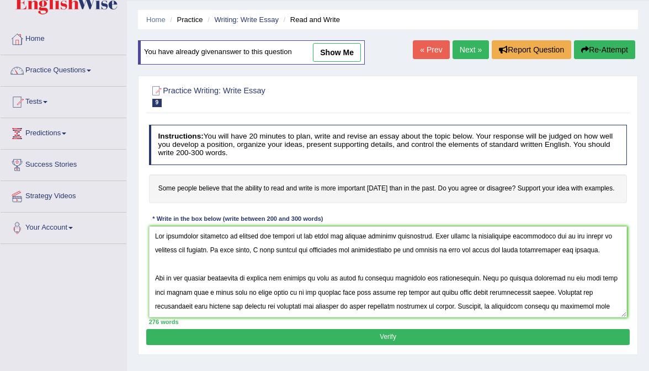
type textarea "The increasing influence of writing and reading on our lives has ignited numero…"
click at [355, 338] on button "Verify" at bounding box center [387, 337] width 483 height 16
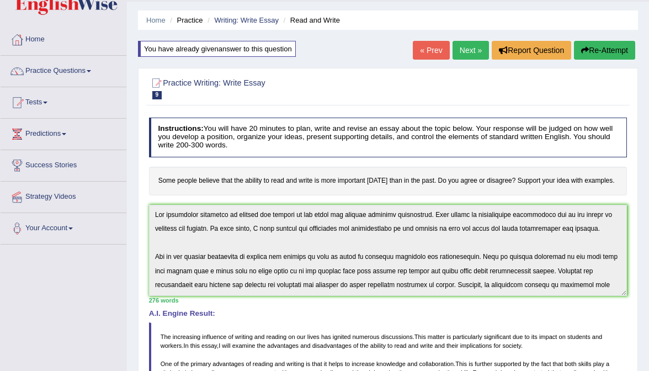
scroll to position [30, 0]
click at [605, 50] on button "Re-Attempt" at bounding box center [604, 50] width 61 height 19
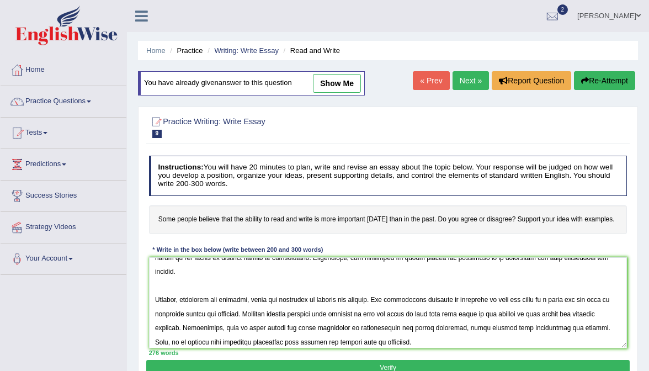
scroll to position [108, 0]
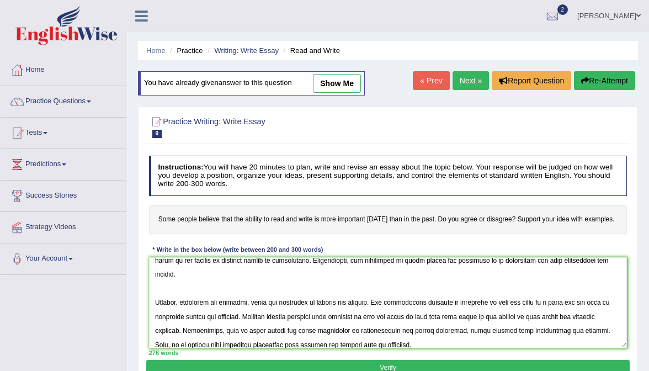
click at [293, 311] on textarea at bounding box center [388, 302] width 478 height 91
click at [477, 283] on textarea at bounding box center [388, 302] width 478 height 91
type textarea "The increasing influence of writing and reading on our lives has ignited numero…"
click at [461, 355] on div "Instructions: You will have 20 minutes to plan, write and revise an essay about…" at bounding box center [387, 255] width 483 height 209
click at [456, 369] on button "Verify" at bounding box center [387, 368] width 483 height 16
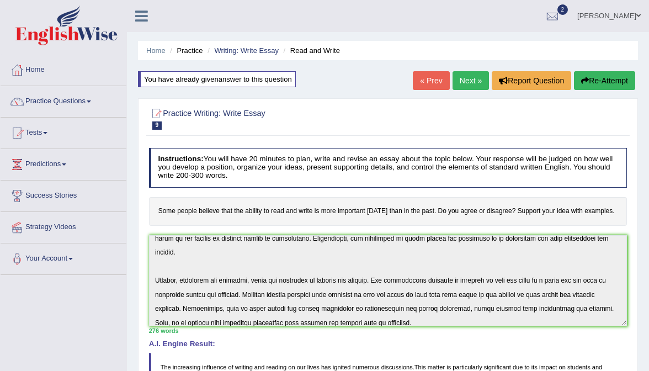
scroll to position [0, 0]
click at [613, 14] on link "[PERSON_NAME]" at bounding box center [609, 14] width 80 height 29
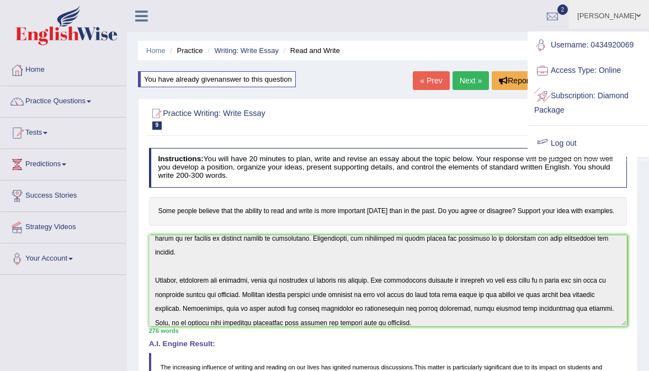
click at [573, 138] on link "Log out" at bounding box center [588, 143] width 119 height 25
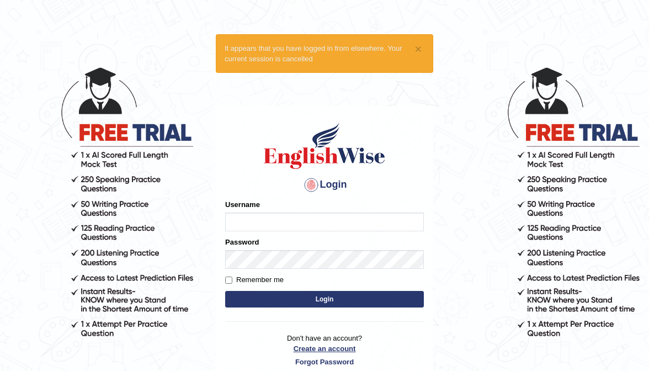
click at [311, 349] on link "Create an account" at bounding box center [324, 348] width 199 height 10
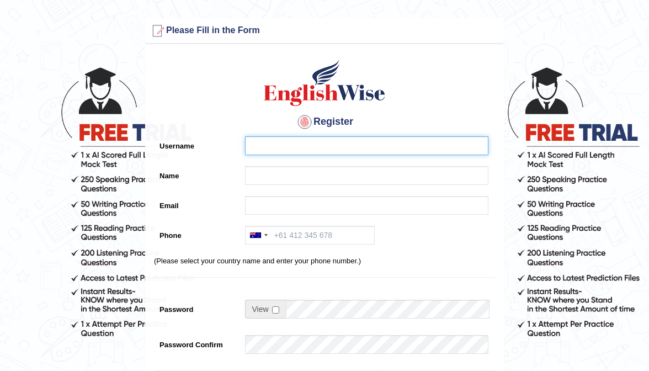
click at [326, 153] on input "Username" at bounding box center [366, 145] width 243 height 19
type input "0458802768"
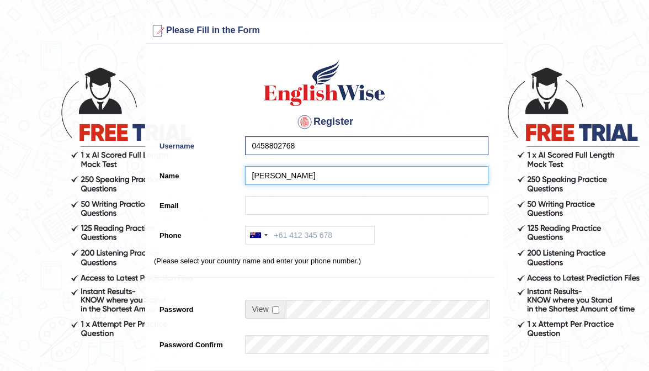
type input "Pranila Pokhrel"
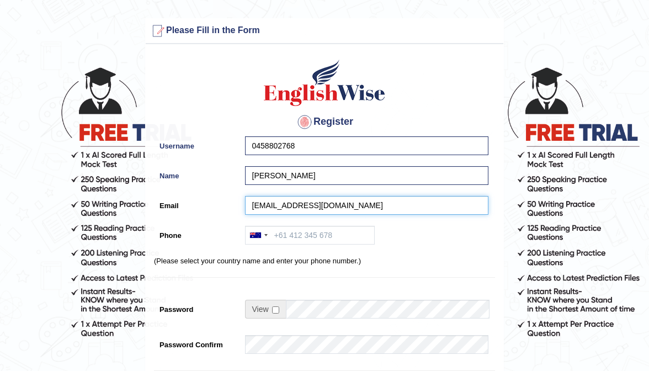
type input "praniladahal@gmail.com"
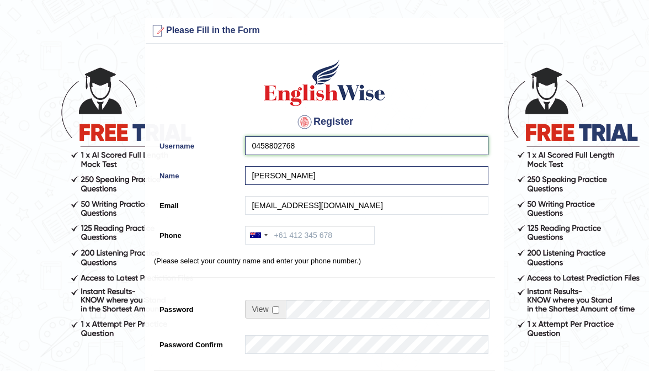
click at [314, 145] on input "0458802768" at bounding box center [366, 145] width 243 height 19
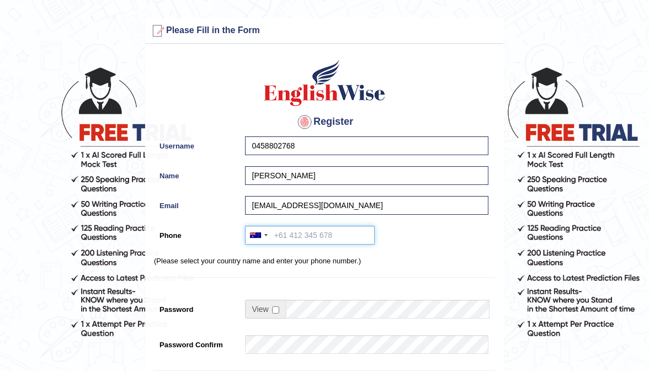
paste input "0458802768"
type input "0458802768"
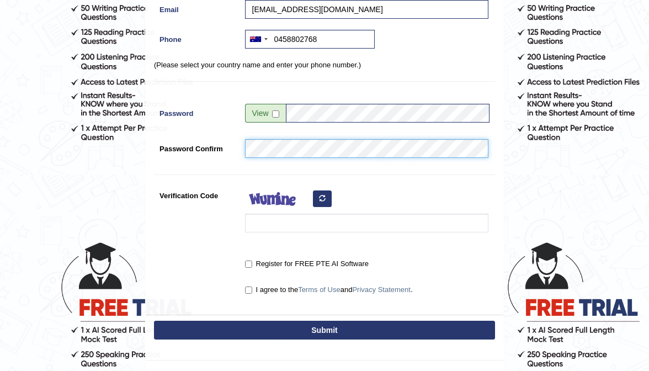
scroll to position [196, 0]
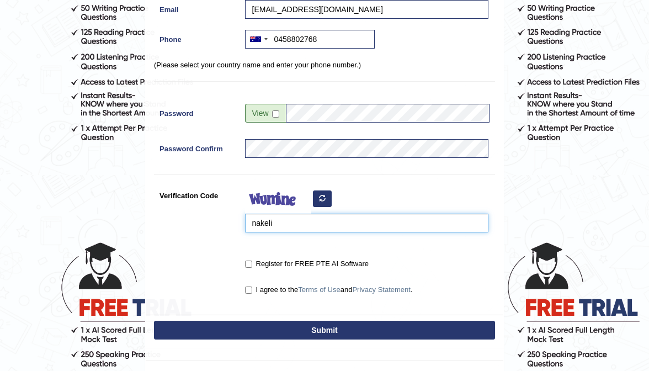
type input "nakeli"
click at [250, 262] on input "Register for FREE PTE AI Software" at bounding box center [248, 263] width 7 height 7
checkbox input "true"
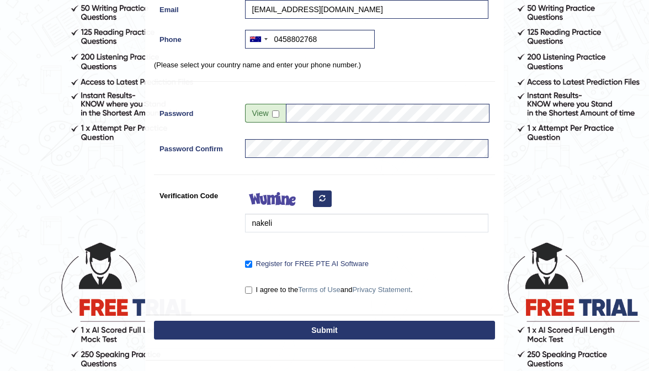
click at [251, 290] on input "I agree to the Terms of Use and Privacy Statement ." at bounding box center [248, 289] width 7 height 7
checkbox input "true"
click at [263, 330] on button "Submit" at bounding box center [324, 330] width 341 height 19
type input "+61458802768"
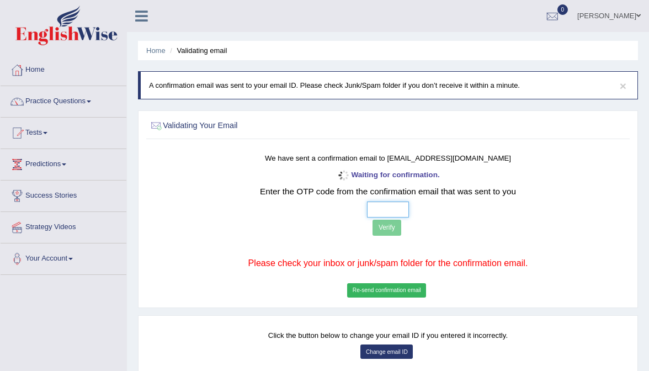
click at [371, 212] on input "text" at bounding box center [388, 209] width 42 height 16
type input "6 2 1 1"
click at [396, 231] on button "Verify" at bounding box center [386, 228] width 29 height 16
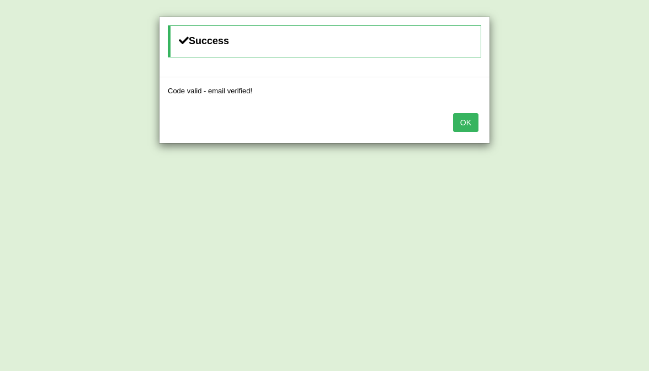
click at [477, 113] on button "OK" at bounding box center [465, 122] width 25 height 19
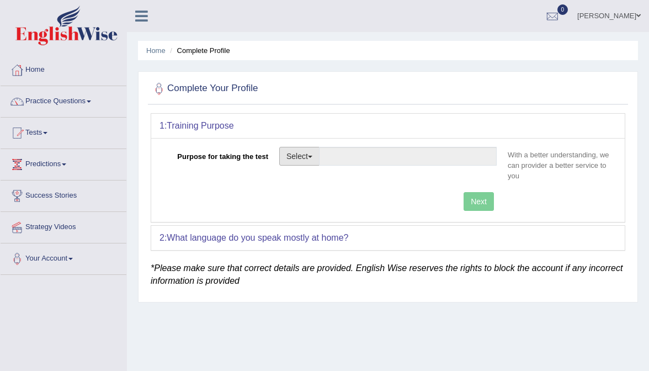
click at [307, 158] on button "Select" at bounding box center [299, 156] width 40 height 19
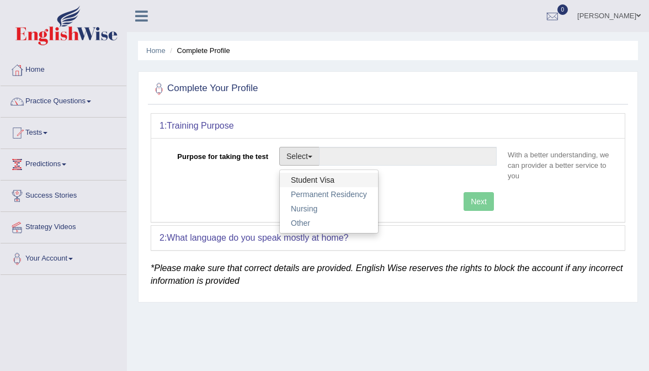
click at [313, 173] on link "Student Visa" at bounding box center [329, 180] width 98 height 14
type input "Student Visa"
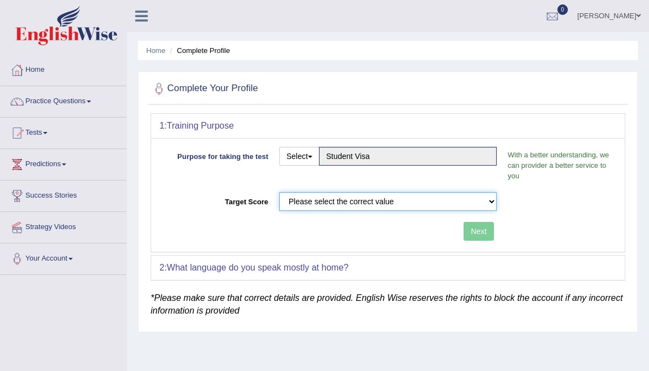
select select "58"
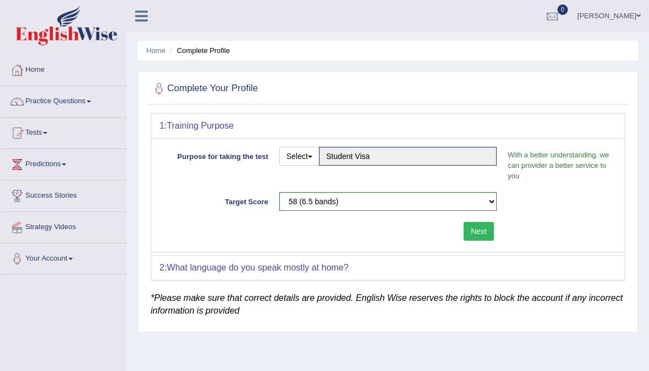
click at [473, 225] on button "Next" at bounding box center [478, 231] width 30 height 19
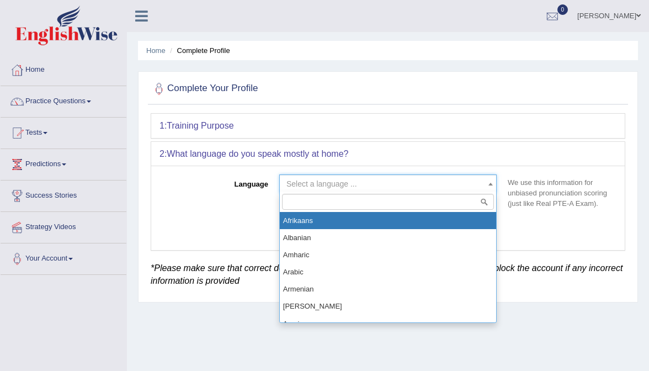
click at [338, 187] on span "Select a language ..." at bounding box center [384, 183] width 196 height 11
type input "nep"
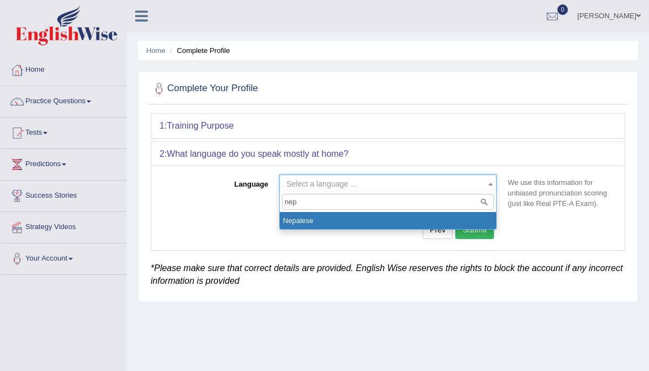
select select "Nepalese"
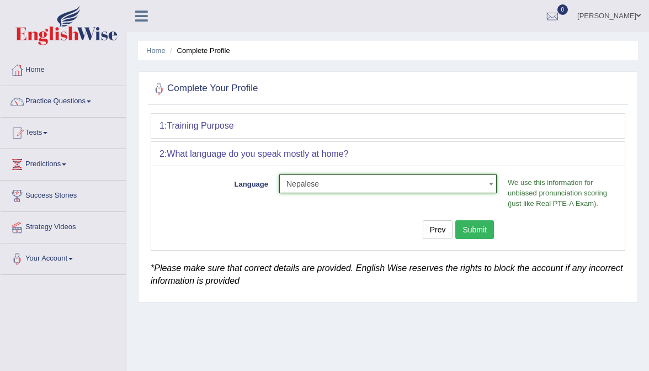
click at [485, 226] on button "Submit" at bounding box center [474, 229] width 39 height 19
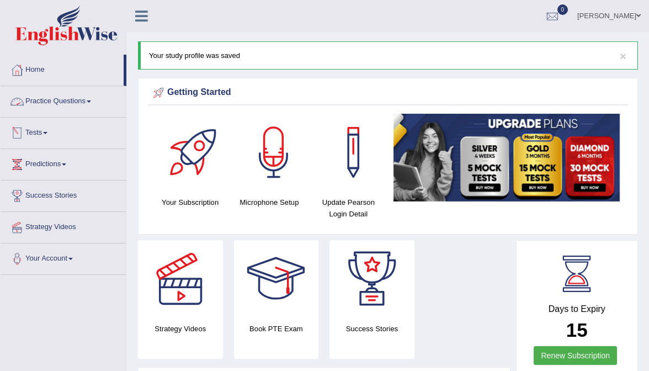
click at [82, 97] on link "Practice Questions" at bounding box center [64, 100] width 126 height 28
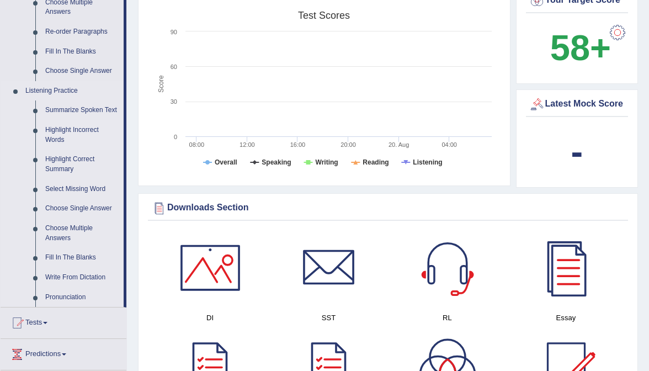
scroll to position [406, 0]
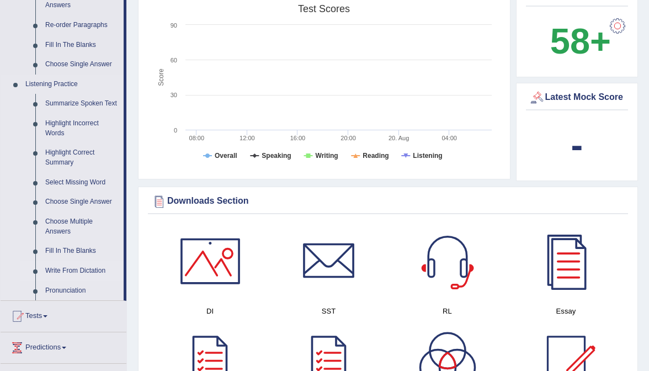
click at [71, 277] on link "Write From Dictation" at bounding box center [81, 271] width 83 height 20
